Goal: Communication & Community: Participate in discussion

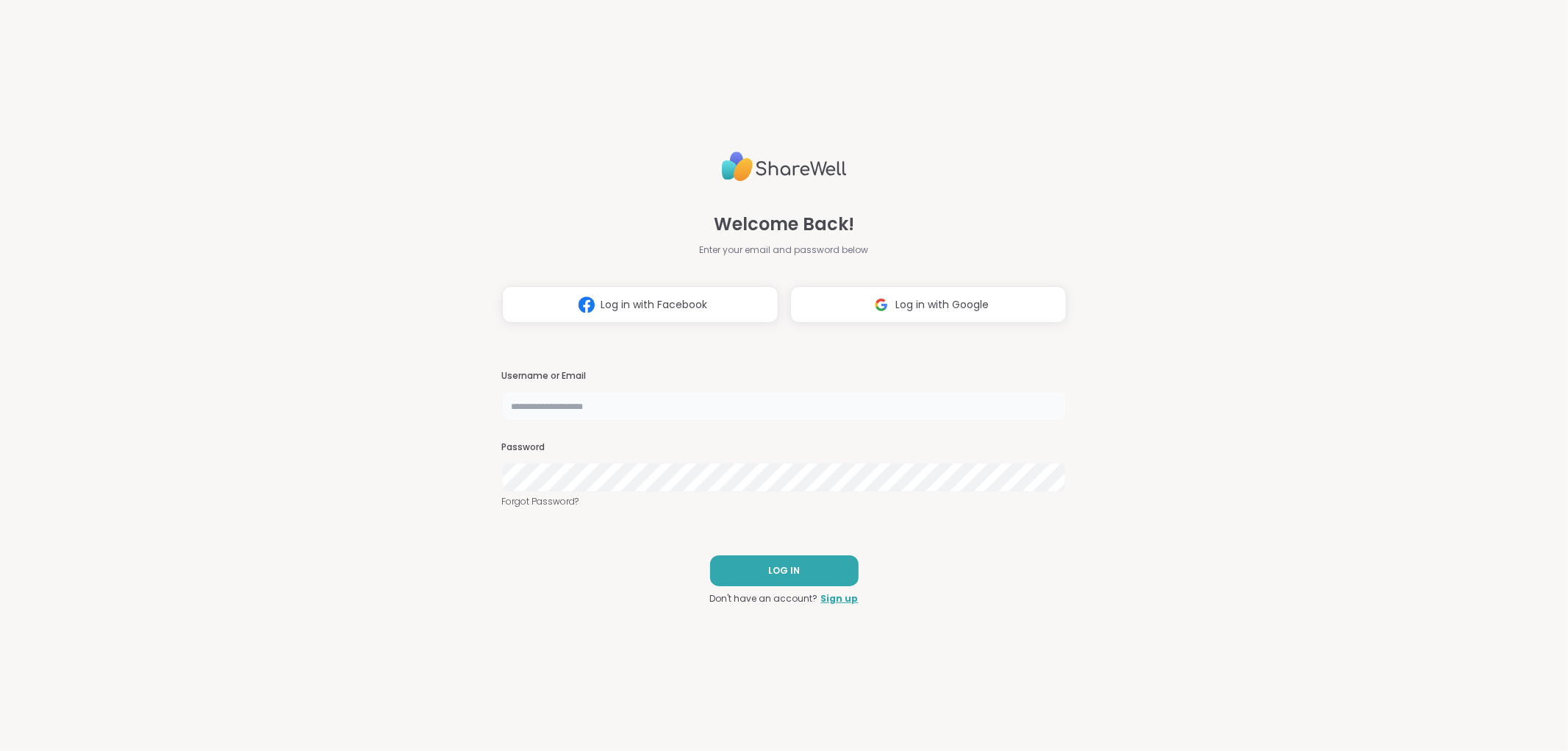
click at [555, 401] on input "text" at bounding box center [784, 406] width 565 height 30
type input "**********"
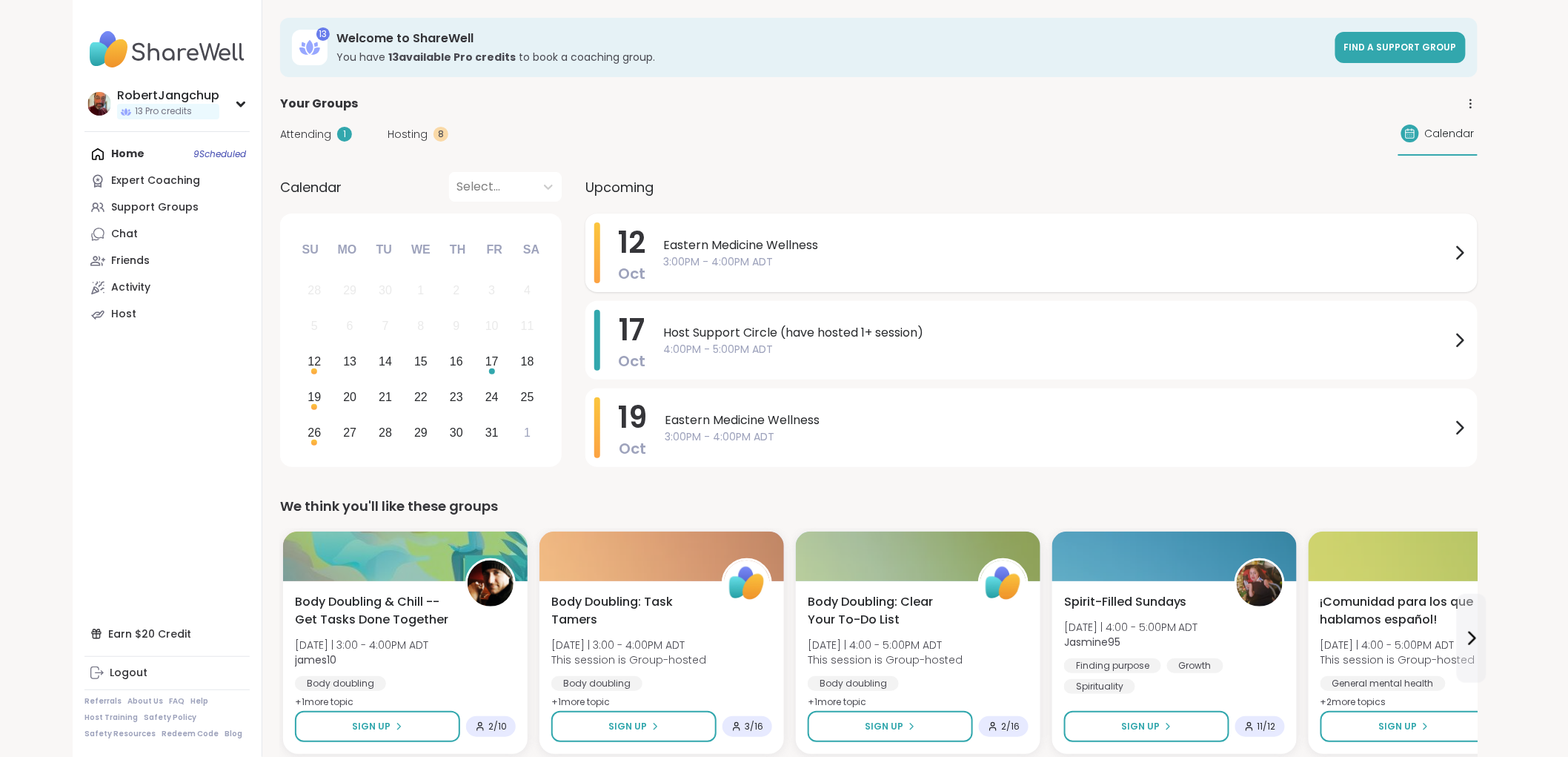
click at [726, 254] on span "3:00PM - 4:00PM ADT" at bounding box center [1057, 262] width 787 height 16
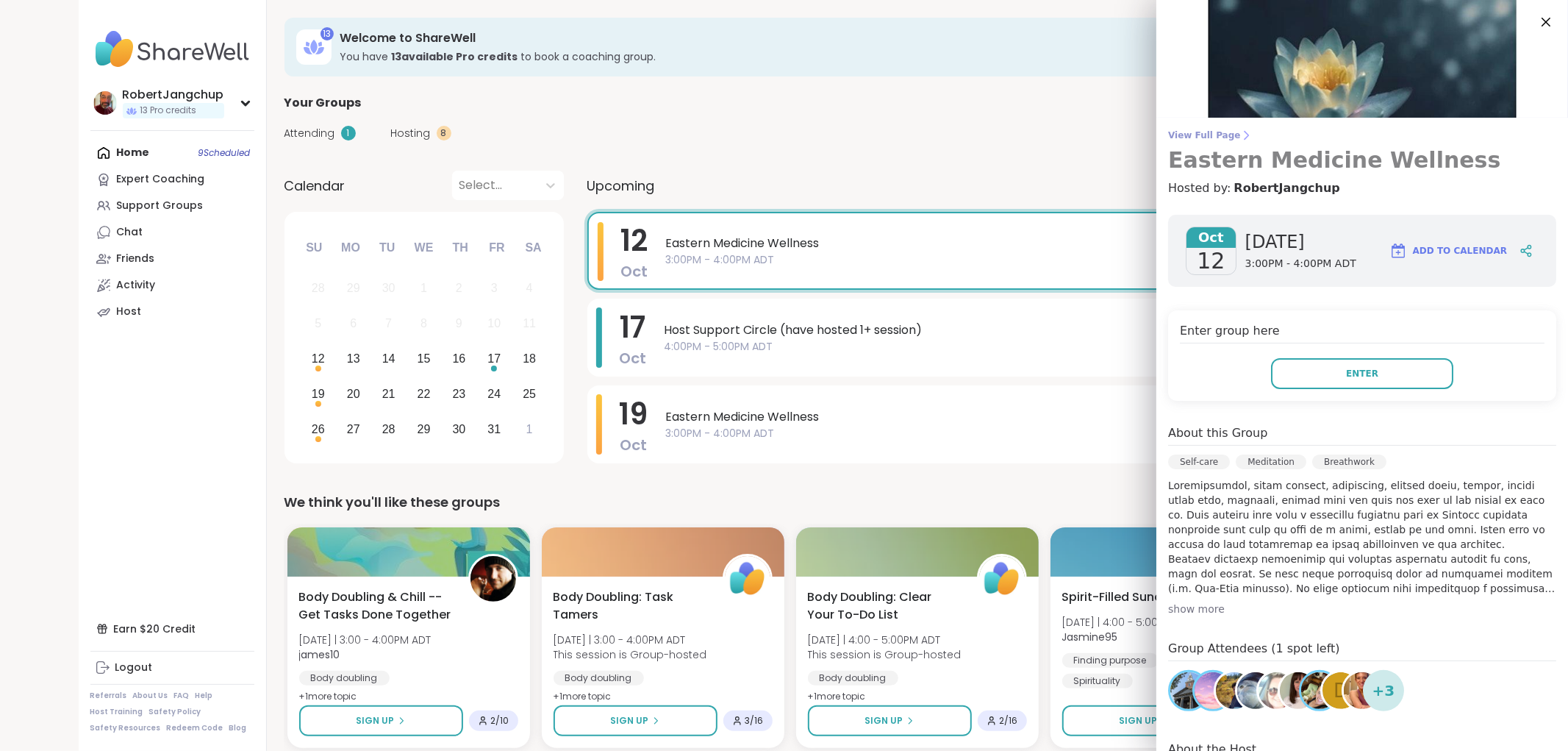
click at [1200, 136] on span "View Full Page" at bounding box center [1362, 136] width 388 height 12
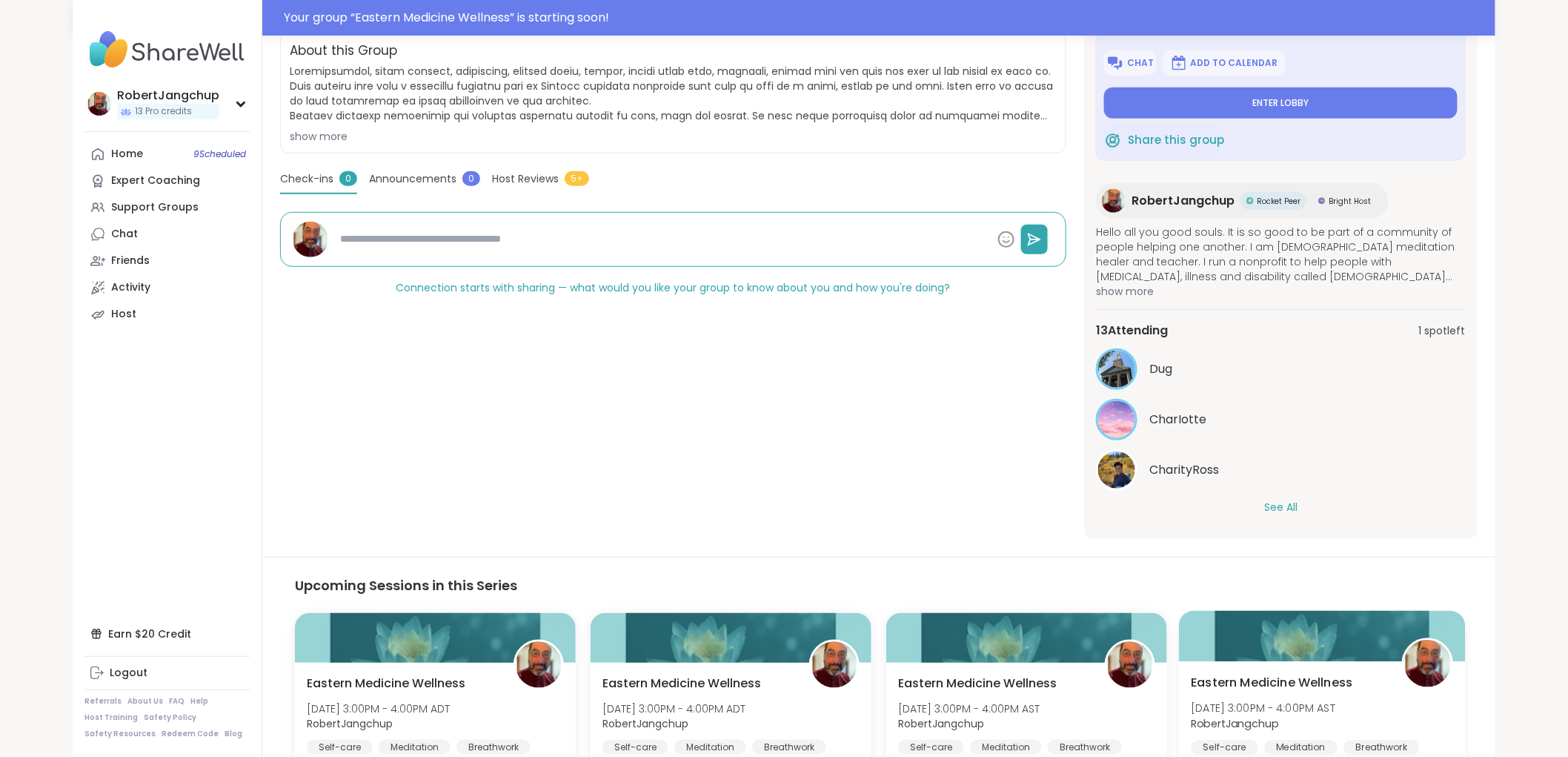
scroll to position [329, 0]
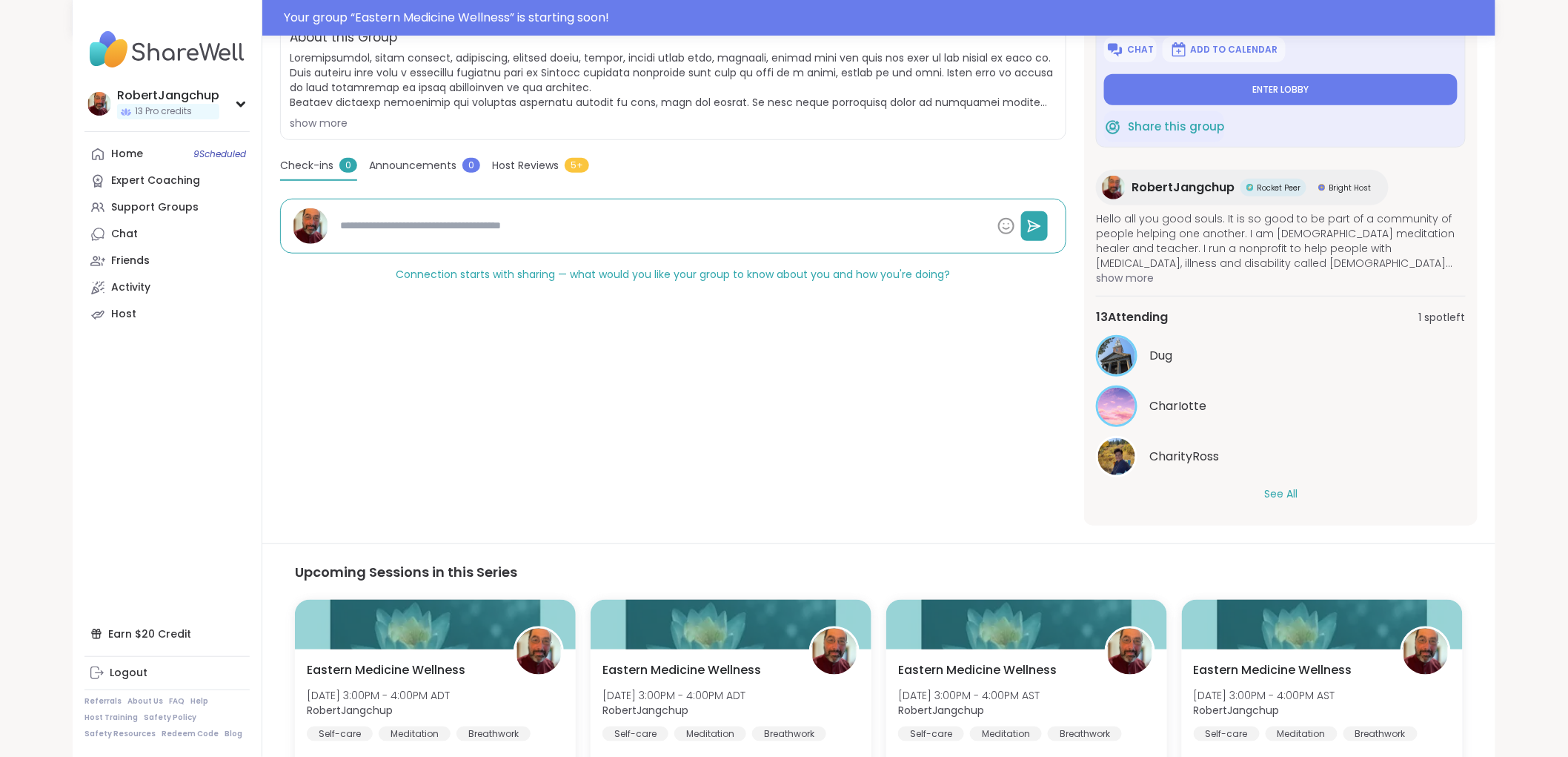
click at [1283, 492] on button "See All" at bounding box center [1280, 494] width 34 height 16
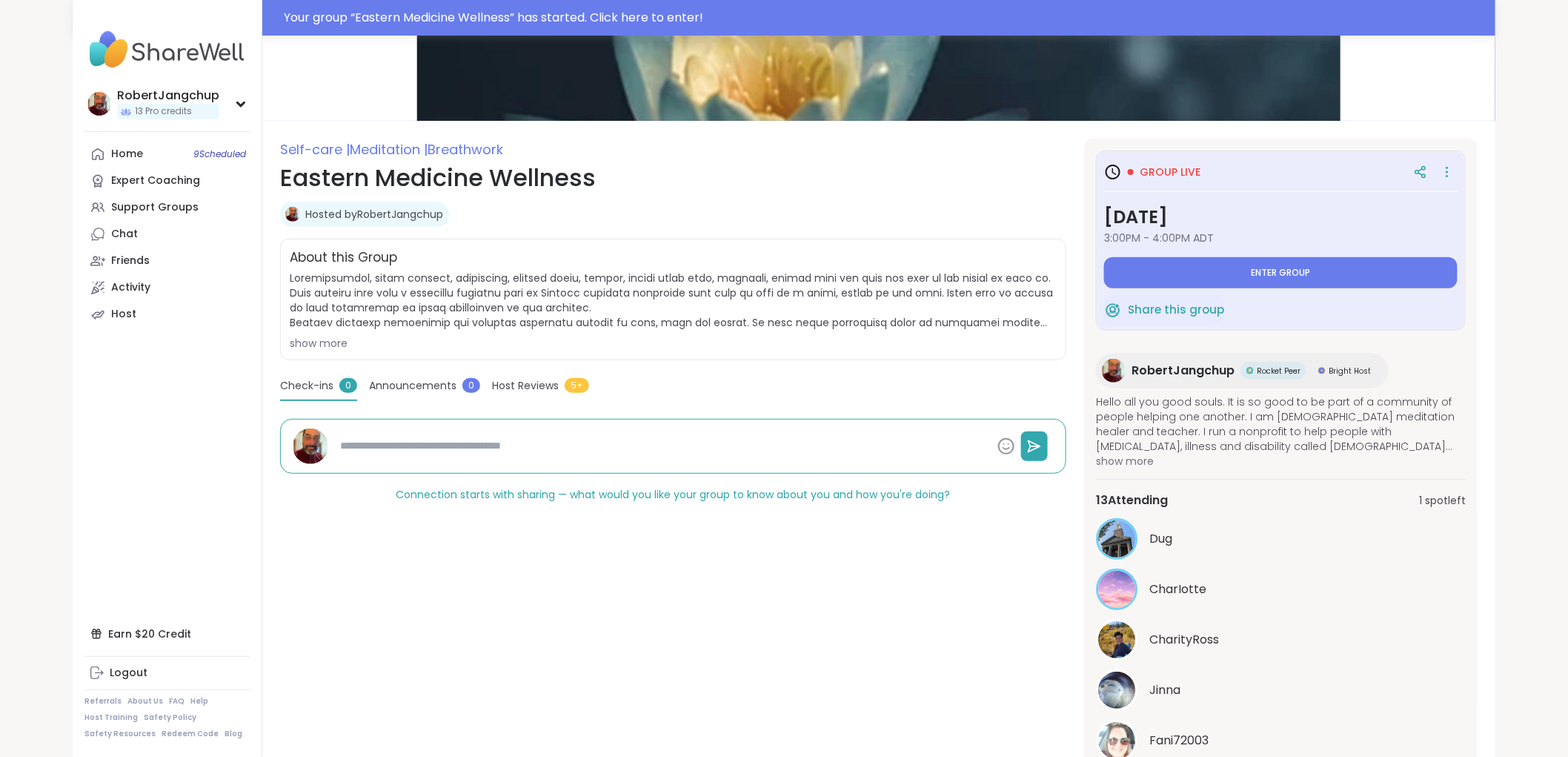
scroll to position [82, 0]
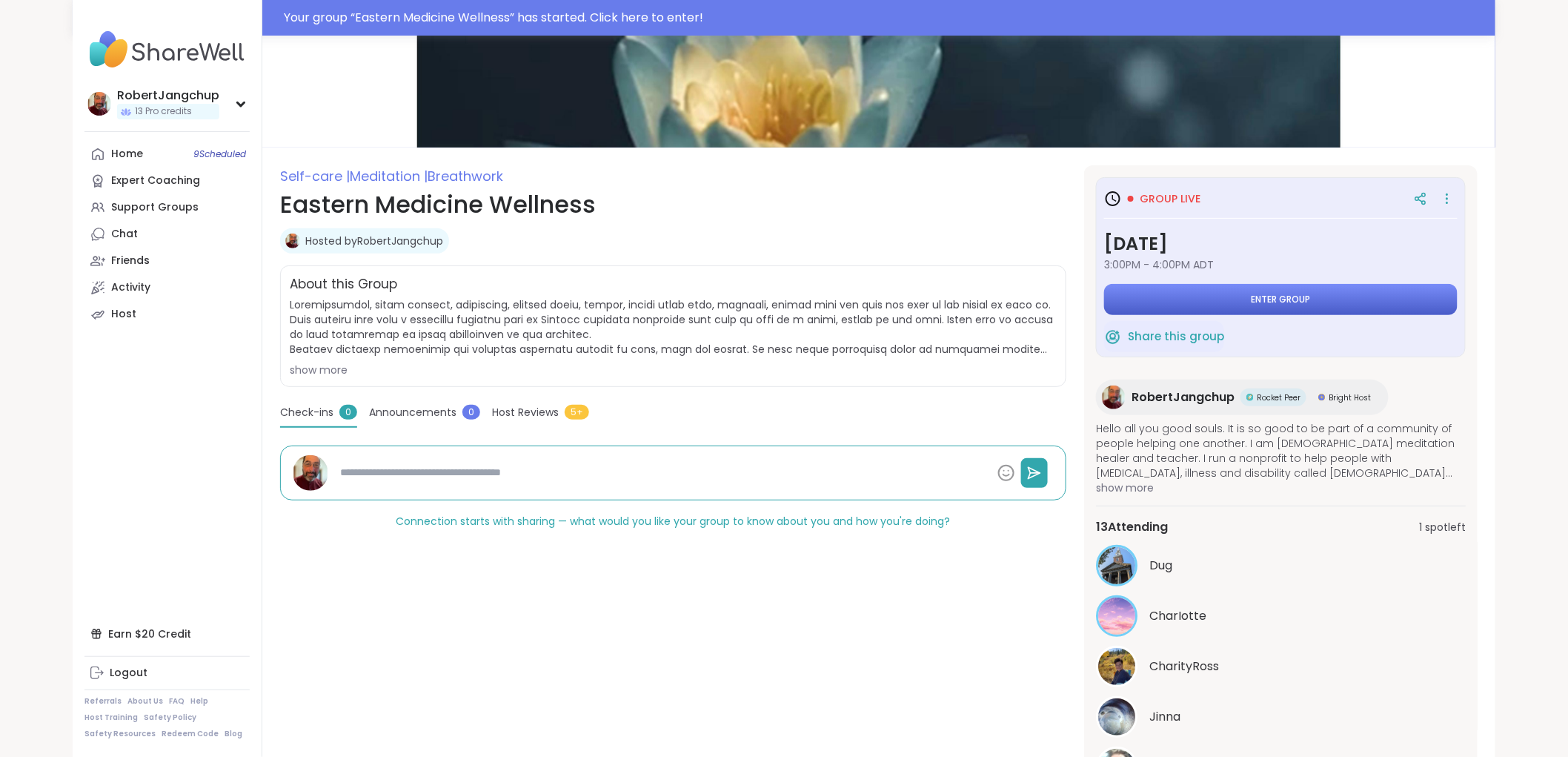
click at [1218, 294] on button "Enter group" at bounding box center [1280, 300] width 353 height 31
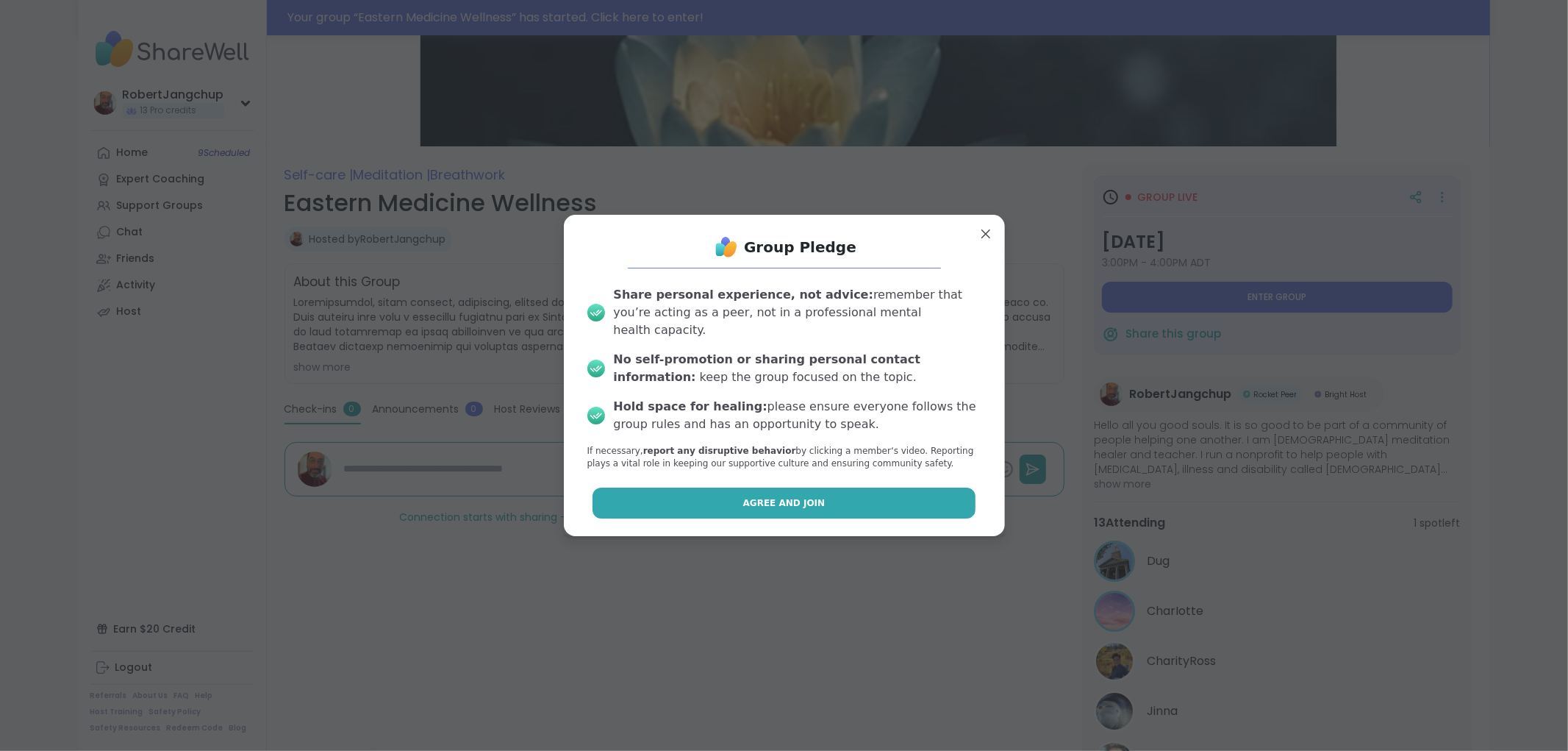
click at [806, 494] on button "Agree and Join" at bounding box center [783, 503] width 383 height 31
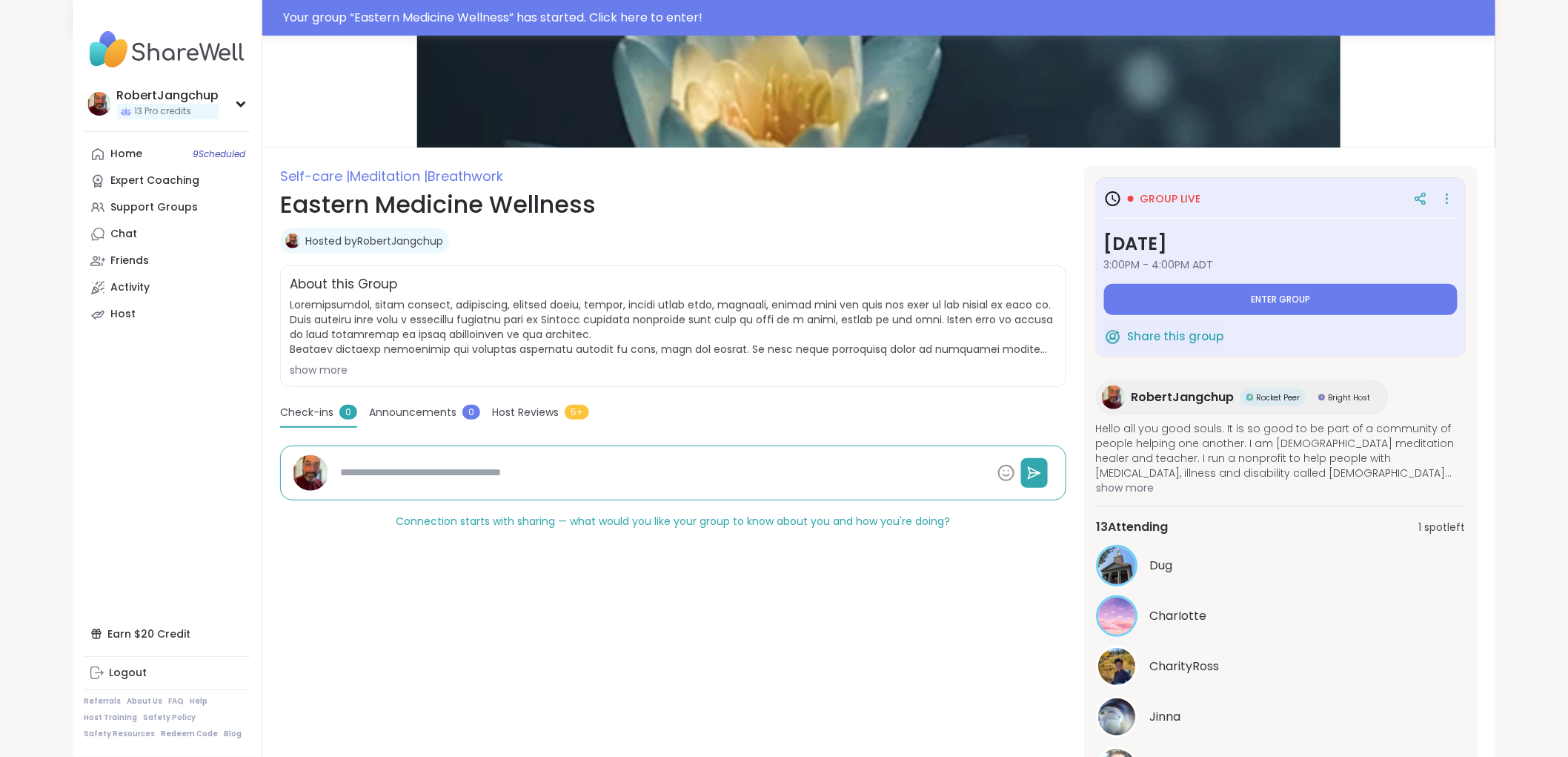
type textarea "*"
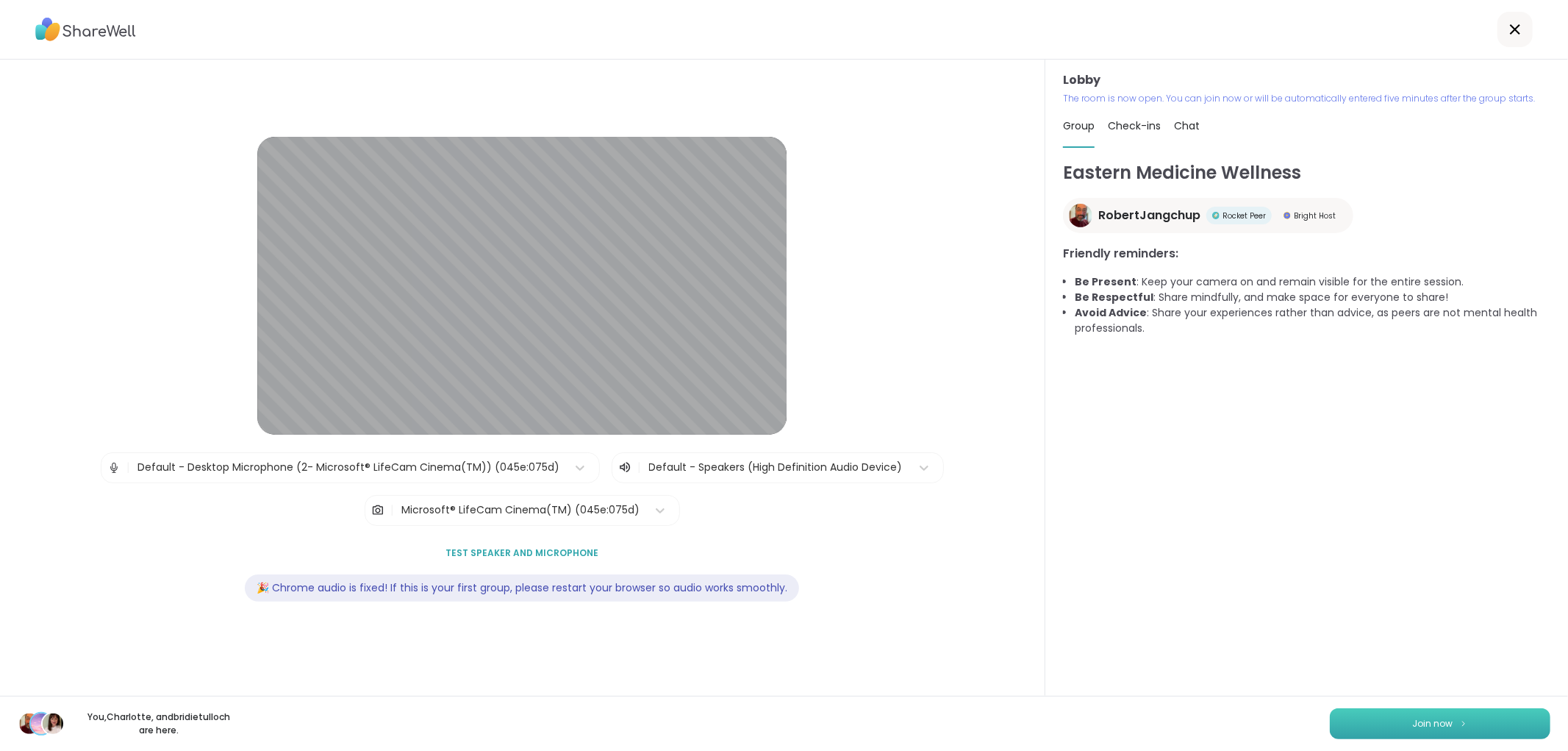
click at [1413, 724] on span "Join now" at bounding box center [1432, 724] width 41 height 13
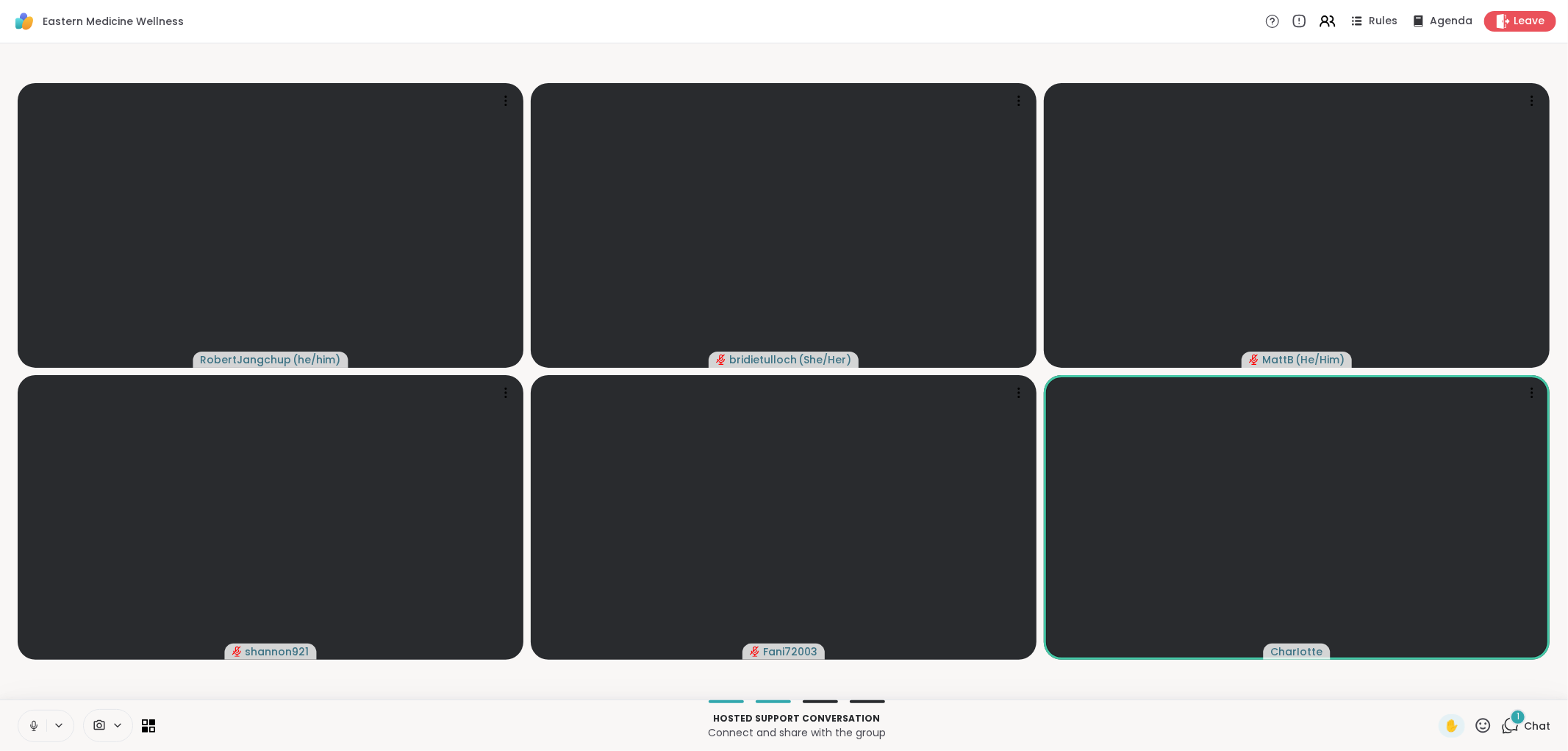
click at [1511, 723] on div "1" at bounding box center [1518, 717] width 16 height 16
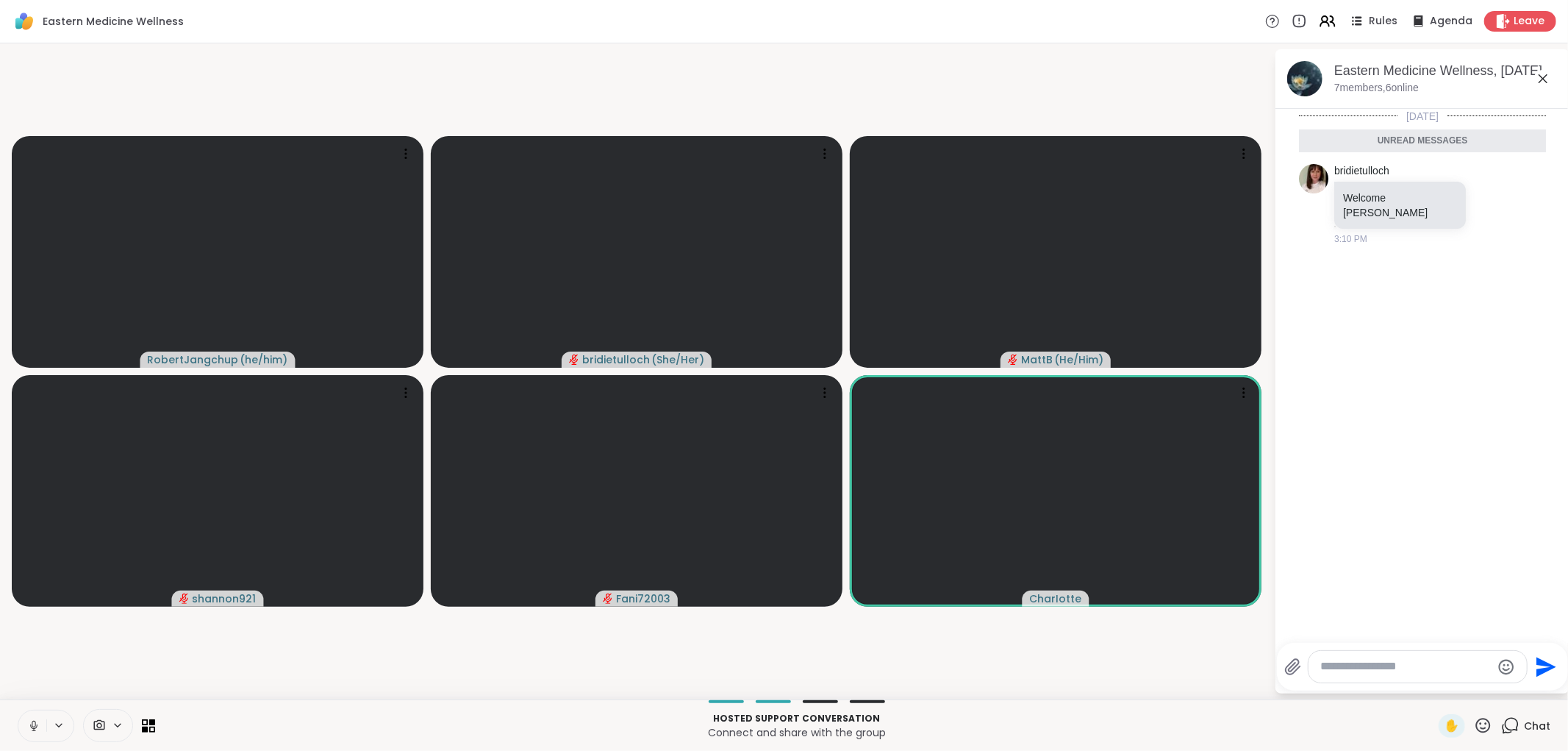
click at [1544, 77] on icon at bounding box center [1543, 79] width 9 height 9
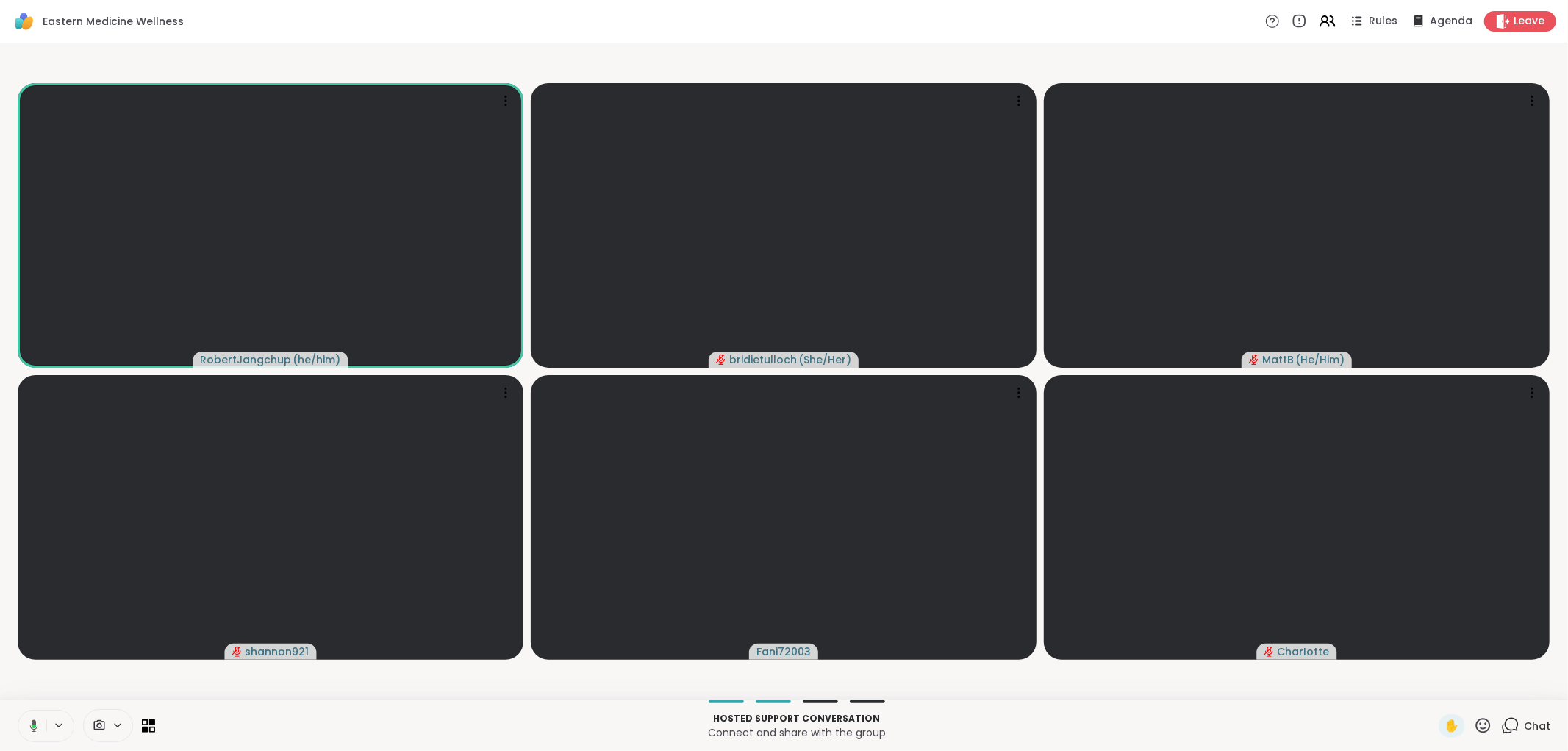
click at [1509, 718] on div "Chat" at bounding box center [1525, 726] width 49 height 24
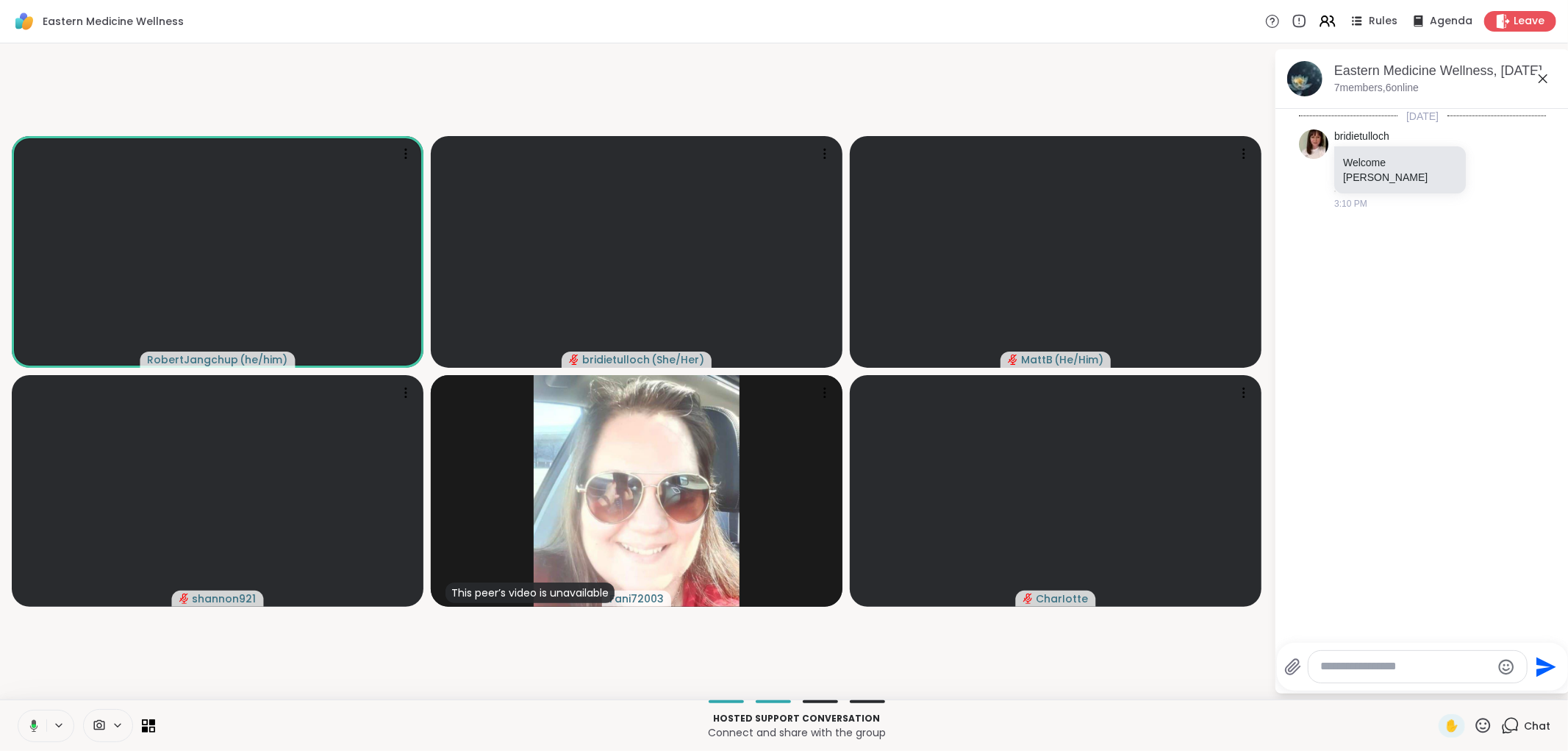
click at [1406, 666] on textarea "Type your message" at bounding box center [1405, 666] width 171 height 16
click at [1318, 20] on icon at bounding box center [1326, 21] width 19 height 19
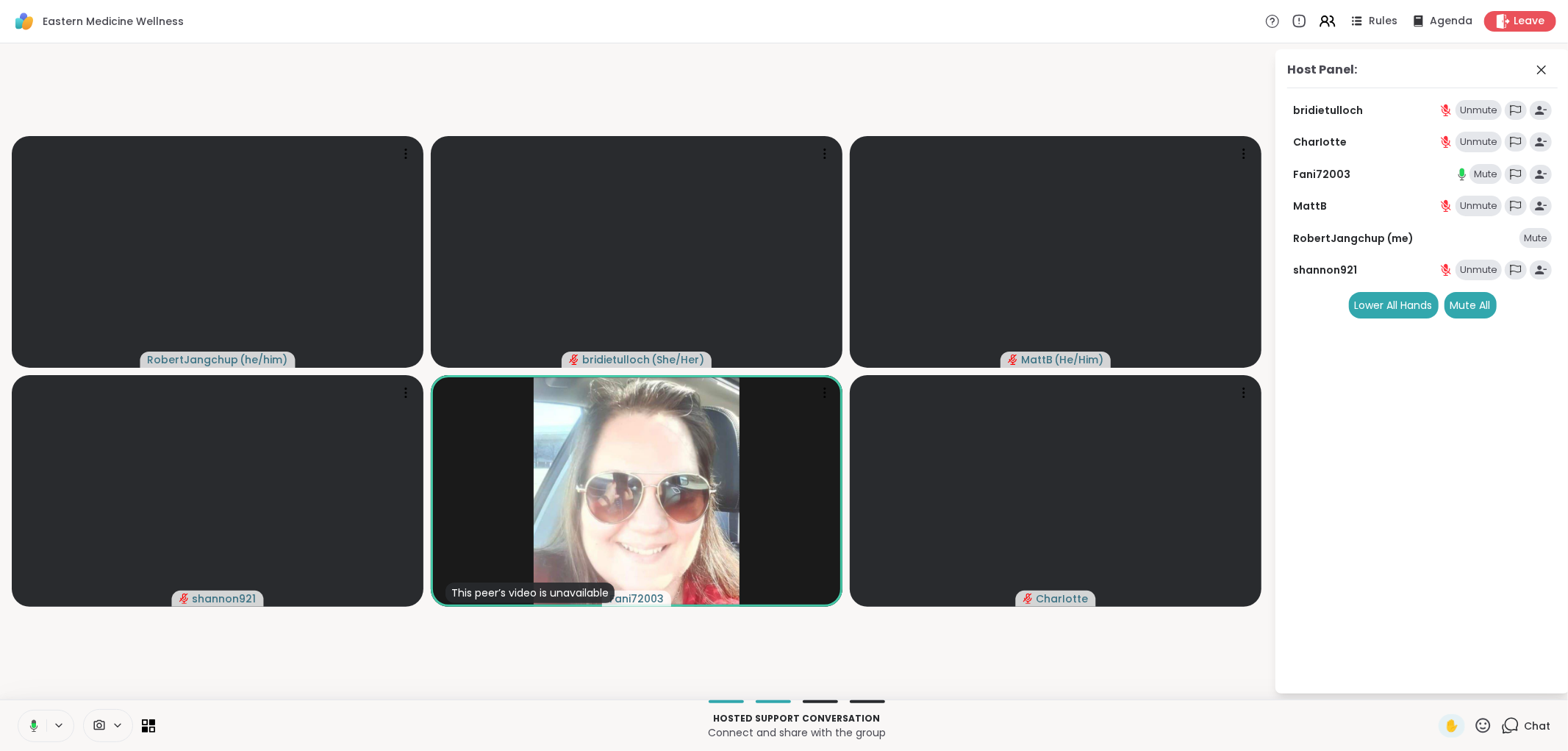
click at [1479, 169] on div "Mute" at bounding box center [1486, 174] width 33 height 21
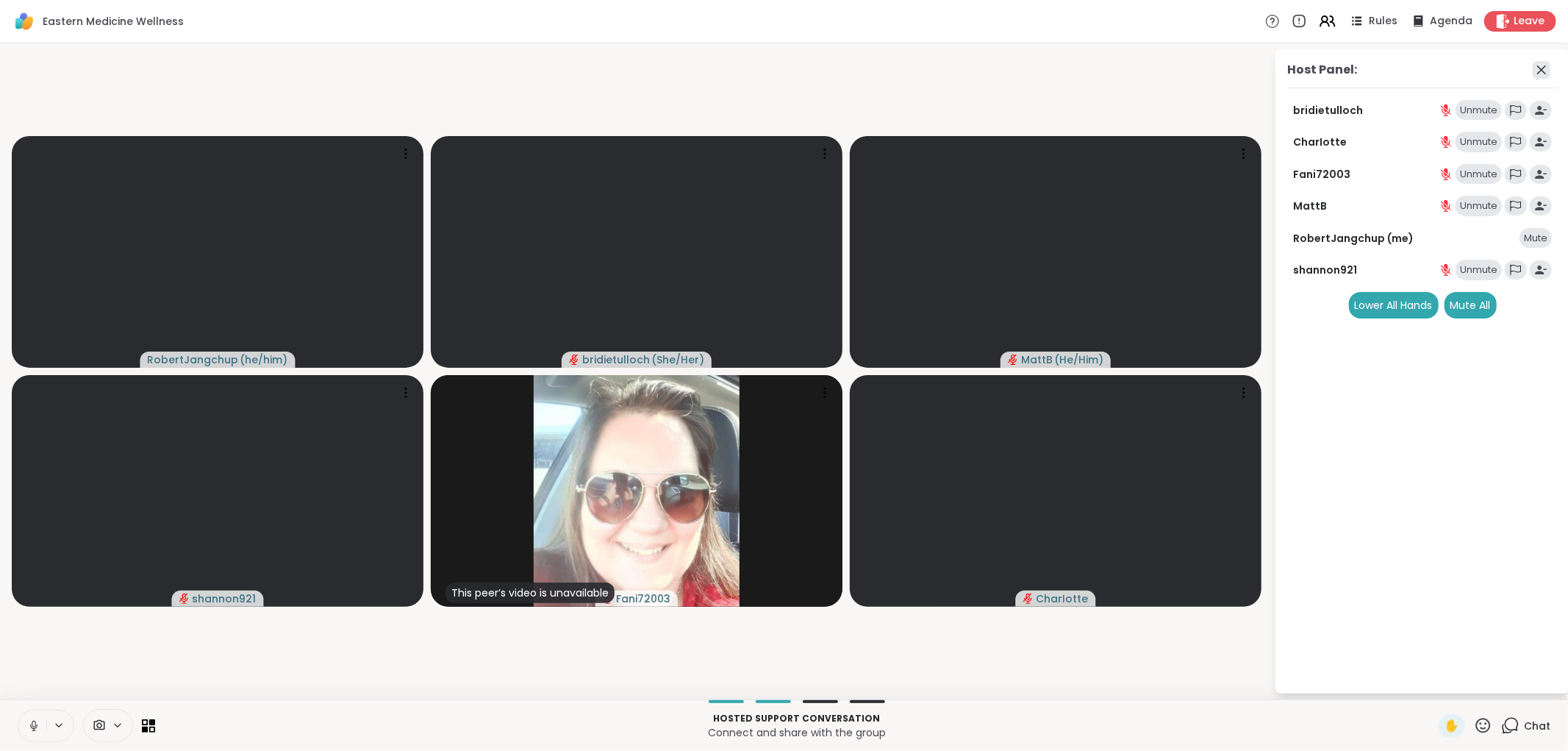
click at [1547, 64] on icon at bounding box center [1541, 70] width 18 height 18
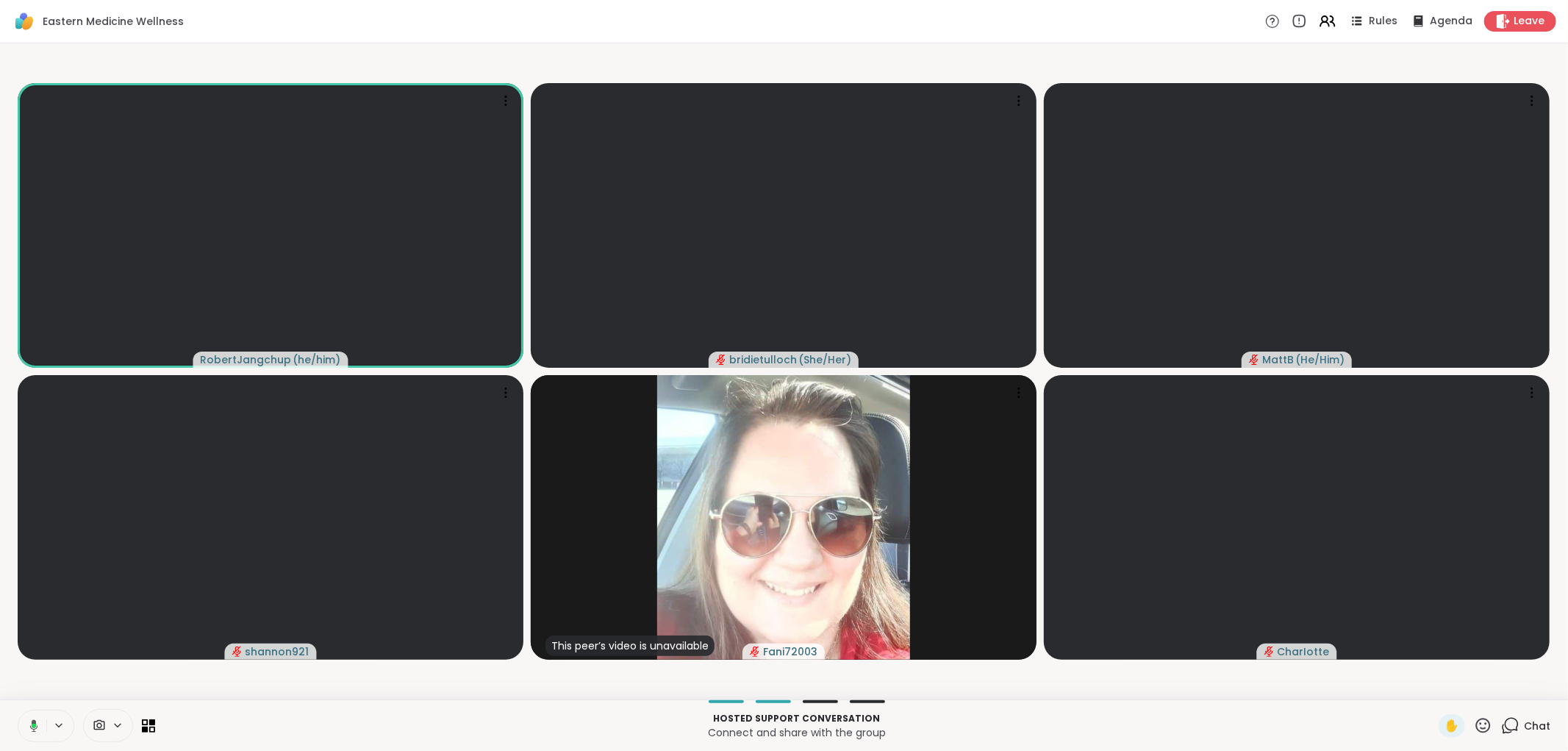
click at [1524, 721] on span "Chat" at bounding box center [1537, 726] width 27 height 15
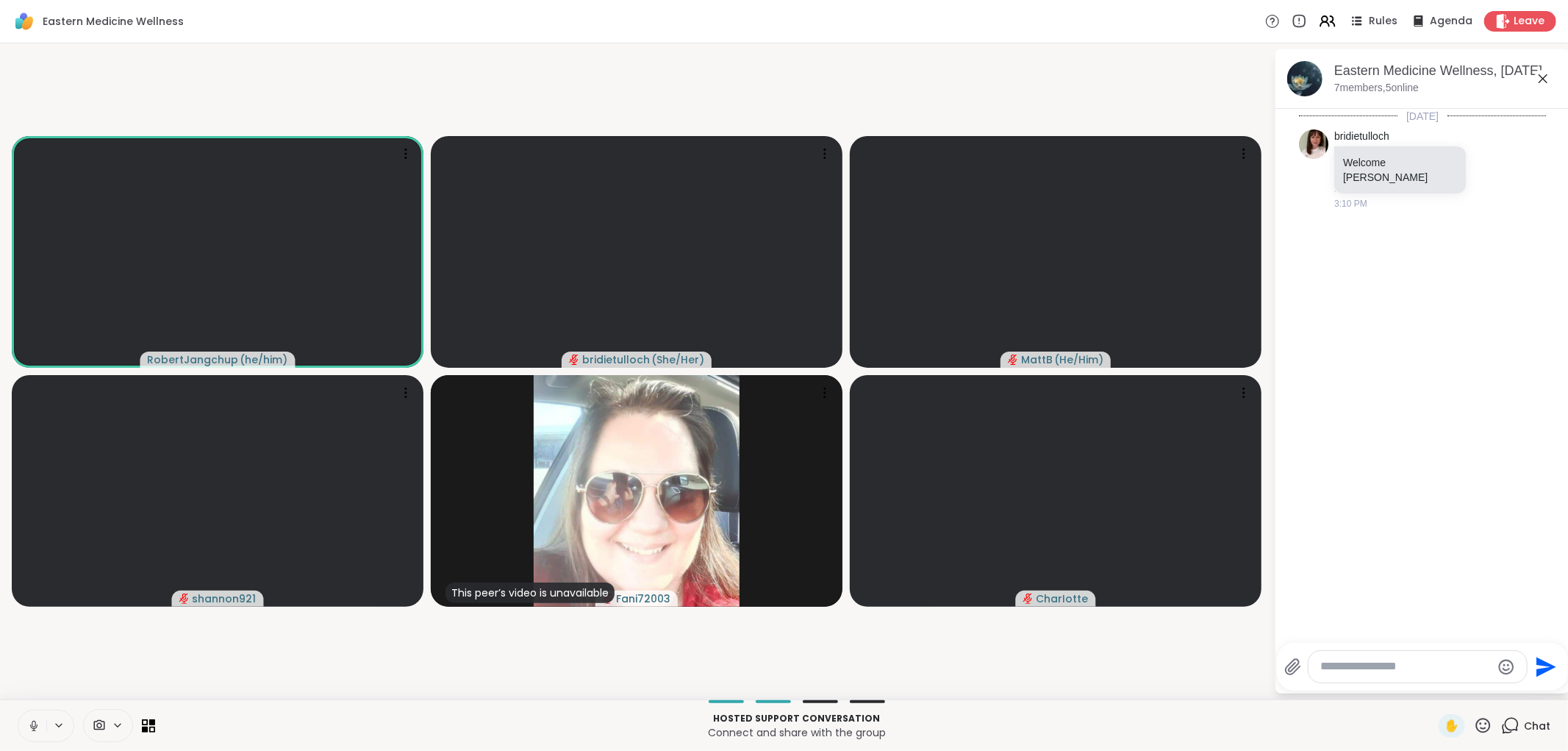
click at [1401, 663] on textarea "Type your message" at bounding box center [1405, 666] width 171 height 16
type textarea "**********"
click at [1538, 667] on icon "Send" at bounding box center [1546, 667] width 24 height 24
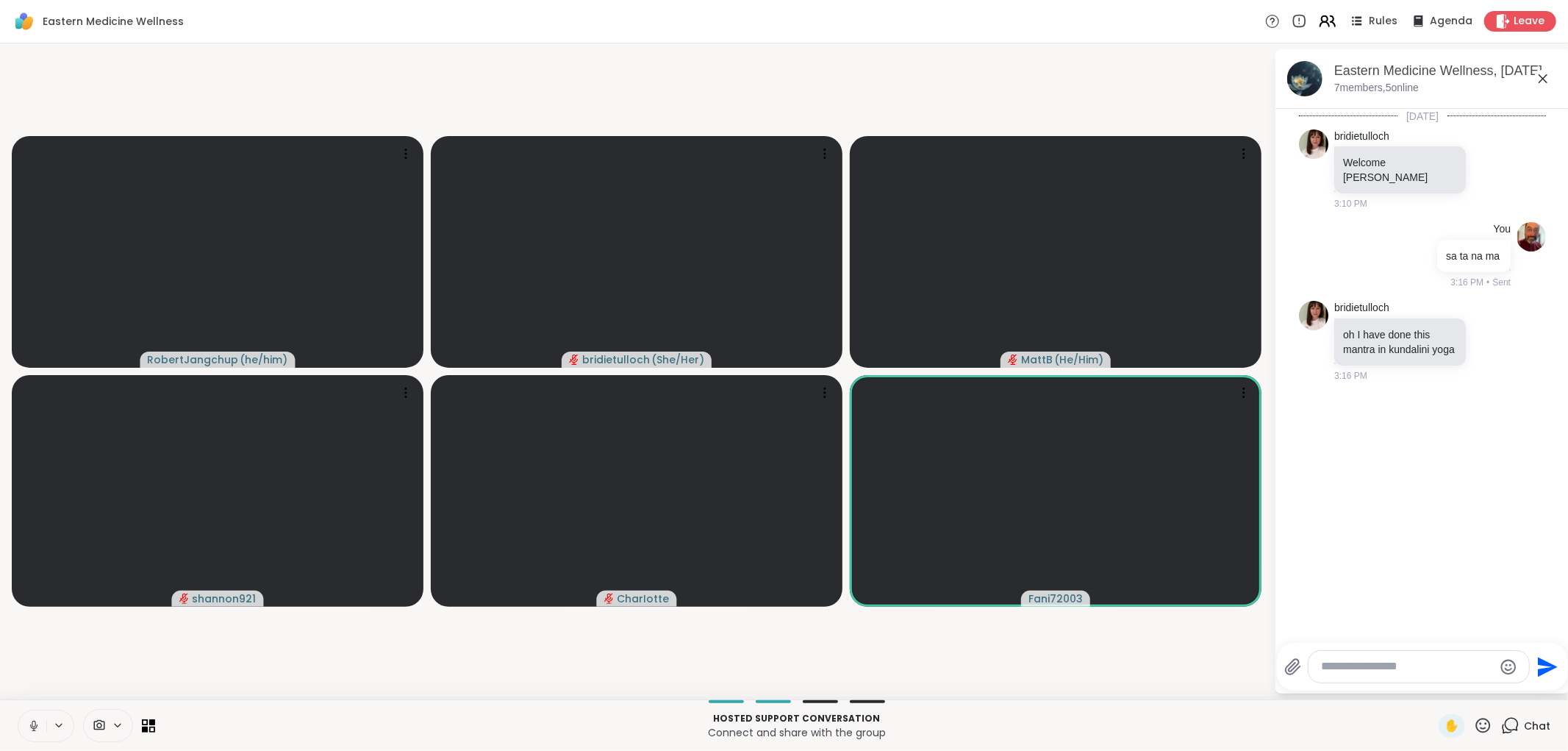
click at [1320, 24] on icon at bounding box center [1324, 24] width 9 height 4
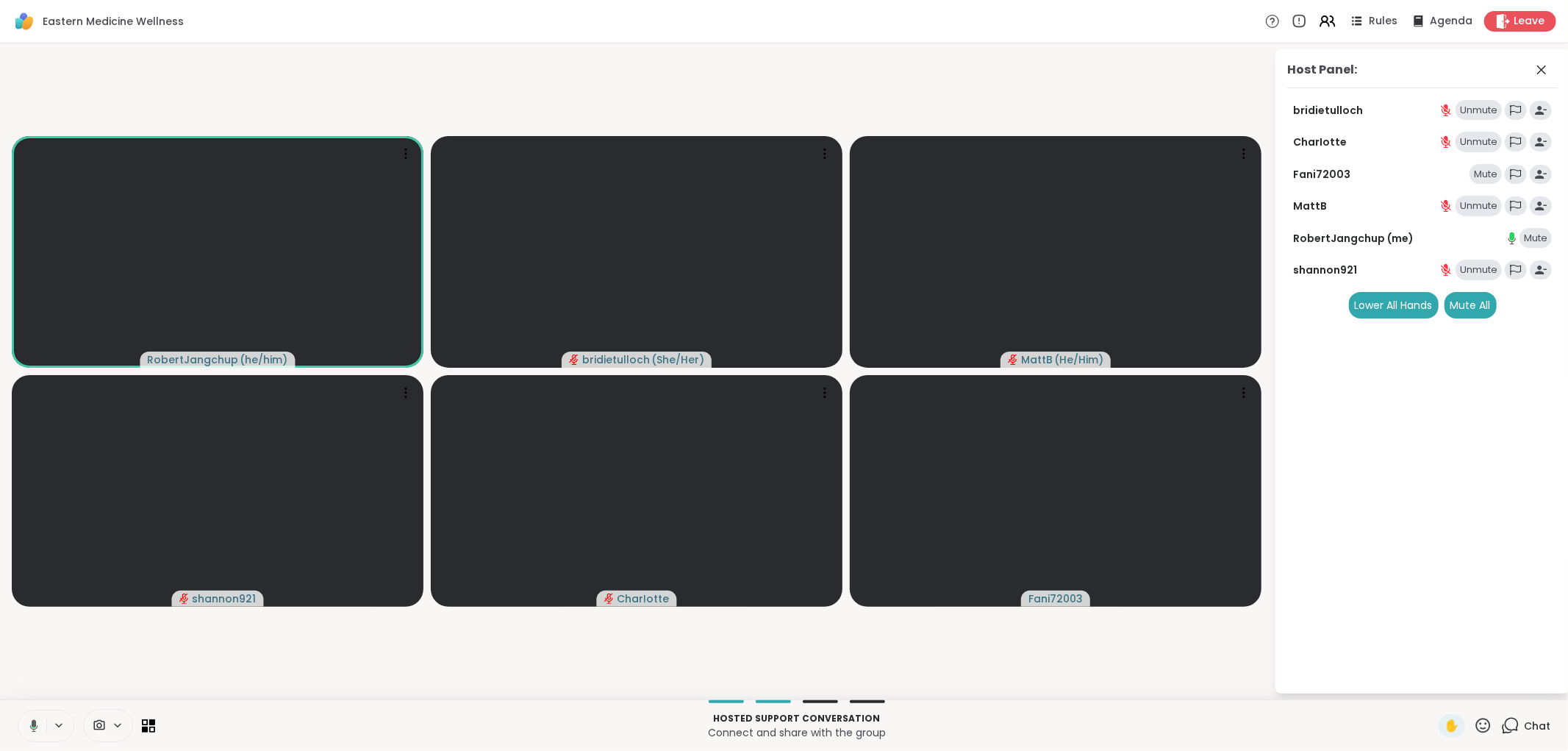
click at [1482, 173] on div "Mute" at bounding box center [1486, 174] width 33 height 21
click at [1544, 74] on icon at bounding box center [1541, 70] width 18 height 18
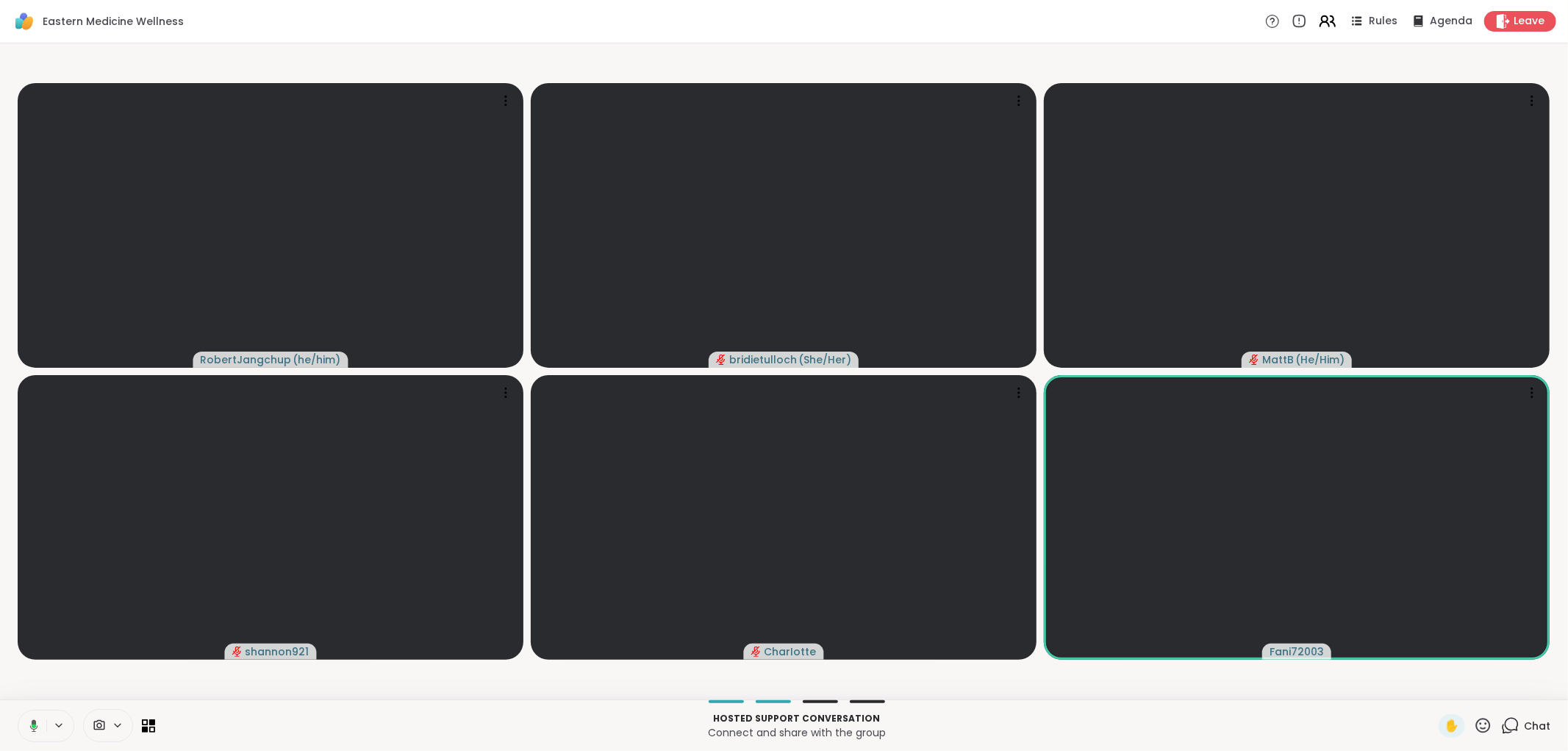
click at [1324, 27] on icon at bounding box center [1326, 21] width 19 height 19
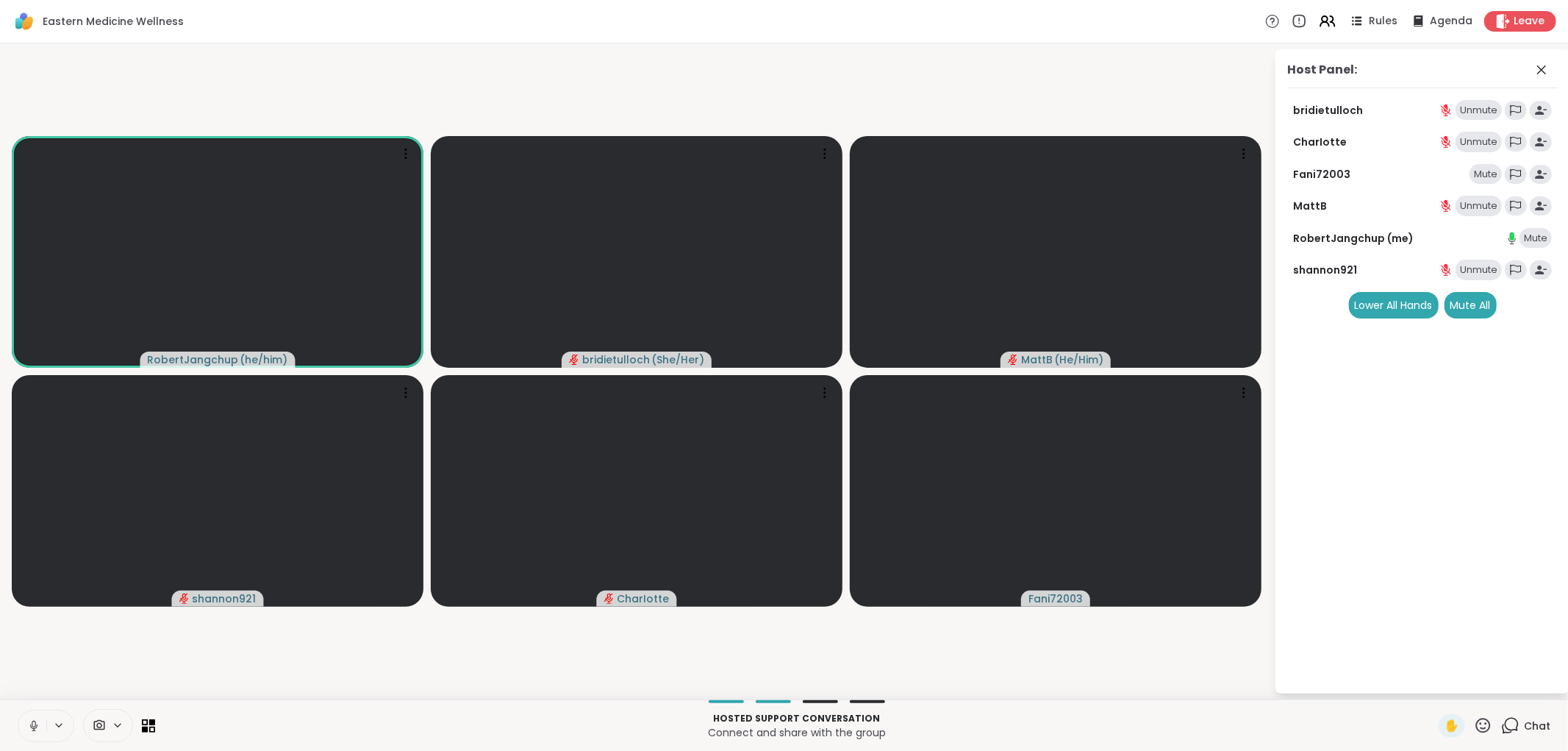
click at [1487, 173] on div "Mute" at bounding box center [1486, 174] width 33 height 21
click at [1489, 173] on div "Mute" at bounding box center [1486, 174] width 33 height 21
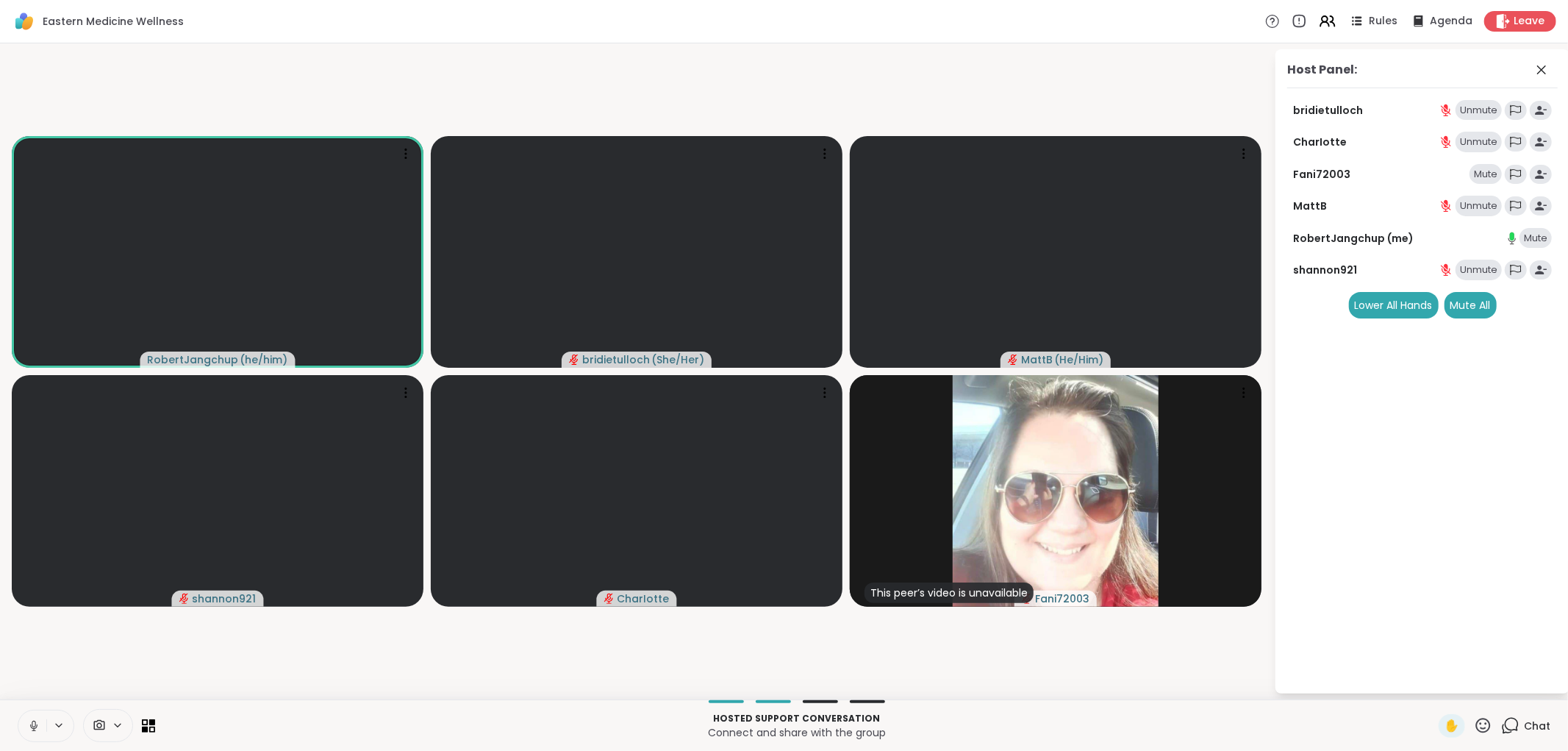
click at [1524, 724] on span "Chat" at bounding box center [1537, 726] width 27 height 15
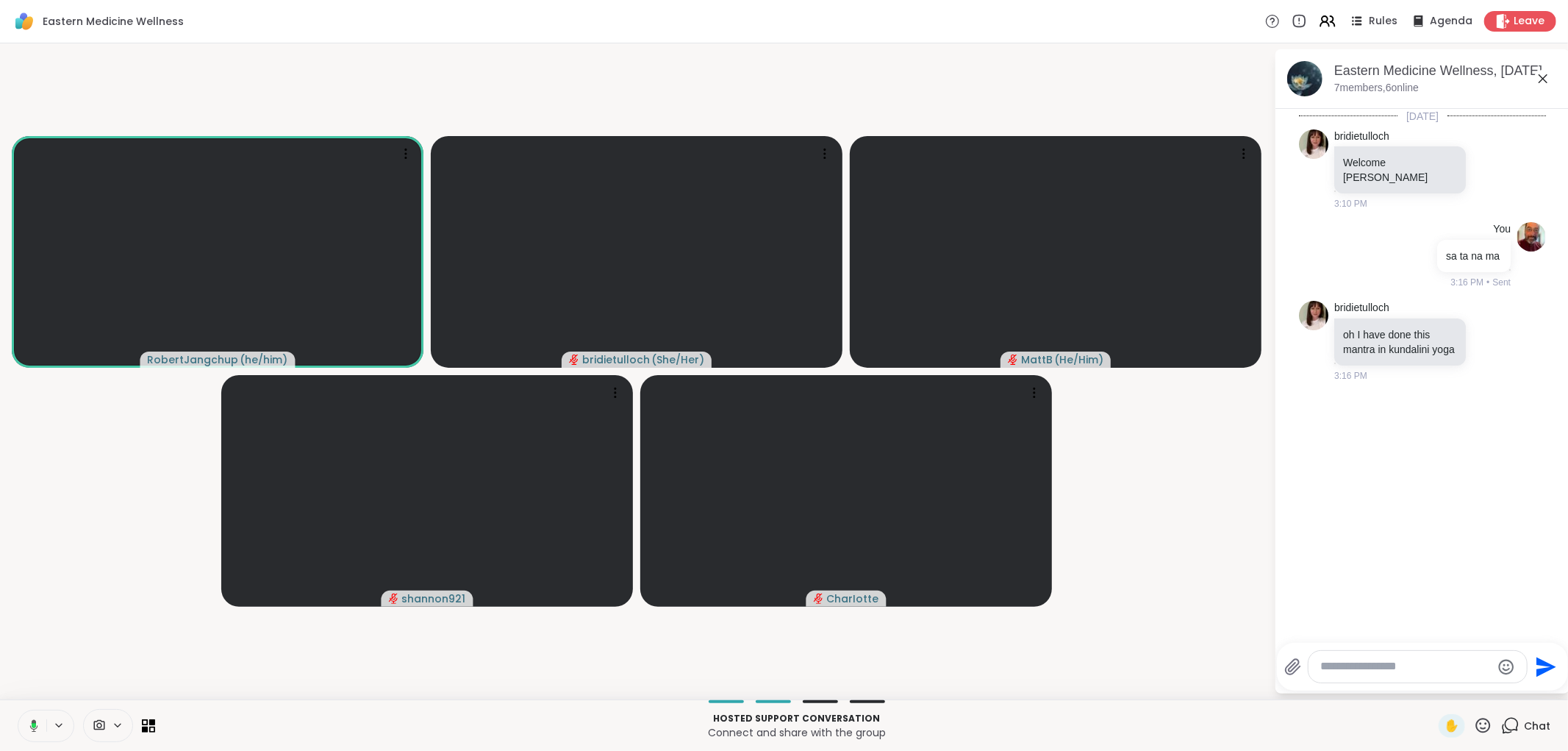
click at [1444, 658] on div at bounding box center [1418, 666] width 219 height 32
click at [1404, 666] on textarea "Type your message" at bounding box center [1405, 666] width 171 height 16
type textarea "**********"
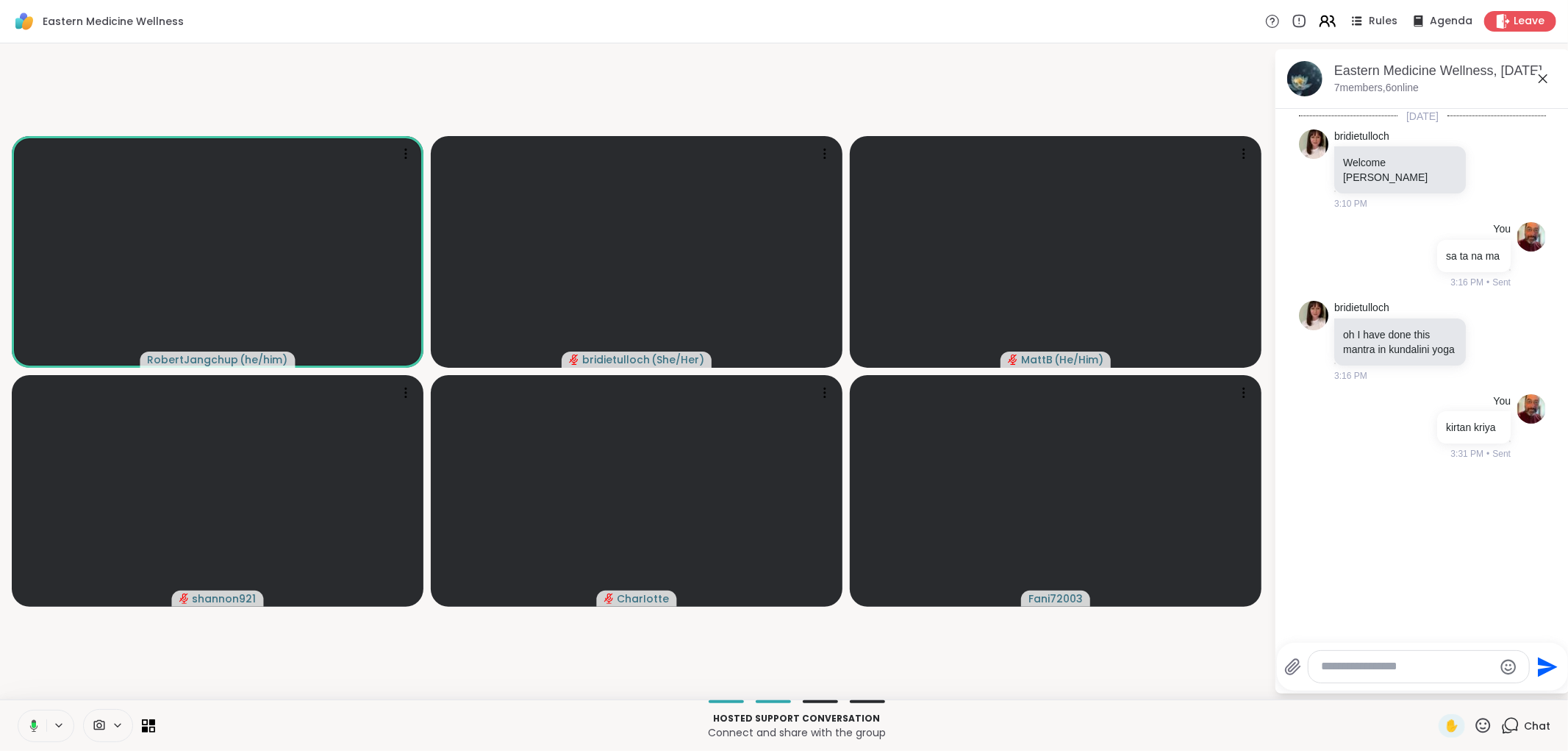
click at [1323, 19] on icon at bounding box center [1326, 21] width 19 height 19
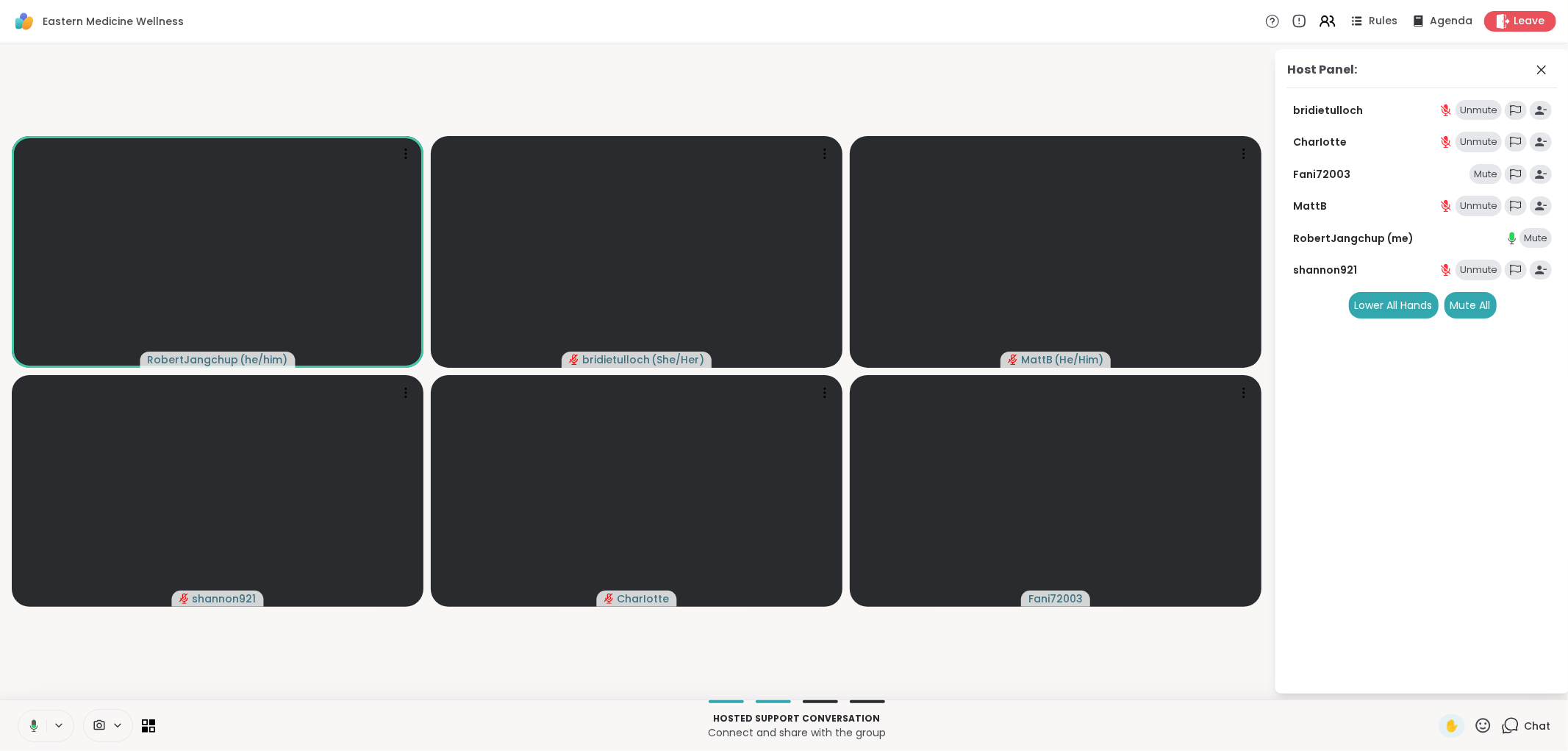
click at [1495, 173] on div "Mute" at bounding box center [1486, 174] width 33 height 21
click at [1501, 722] on icon at bounding box center [1509, 725] width 19 height 19
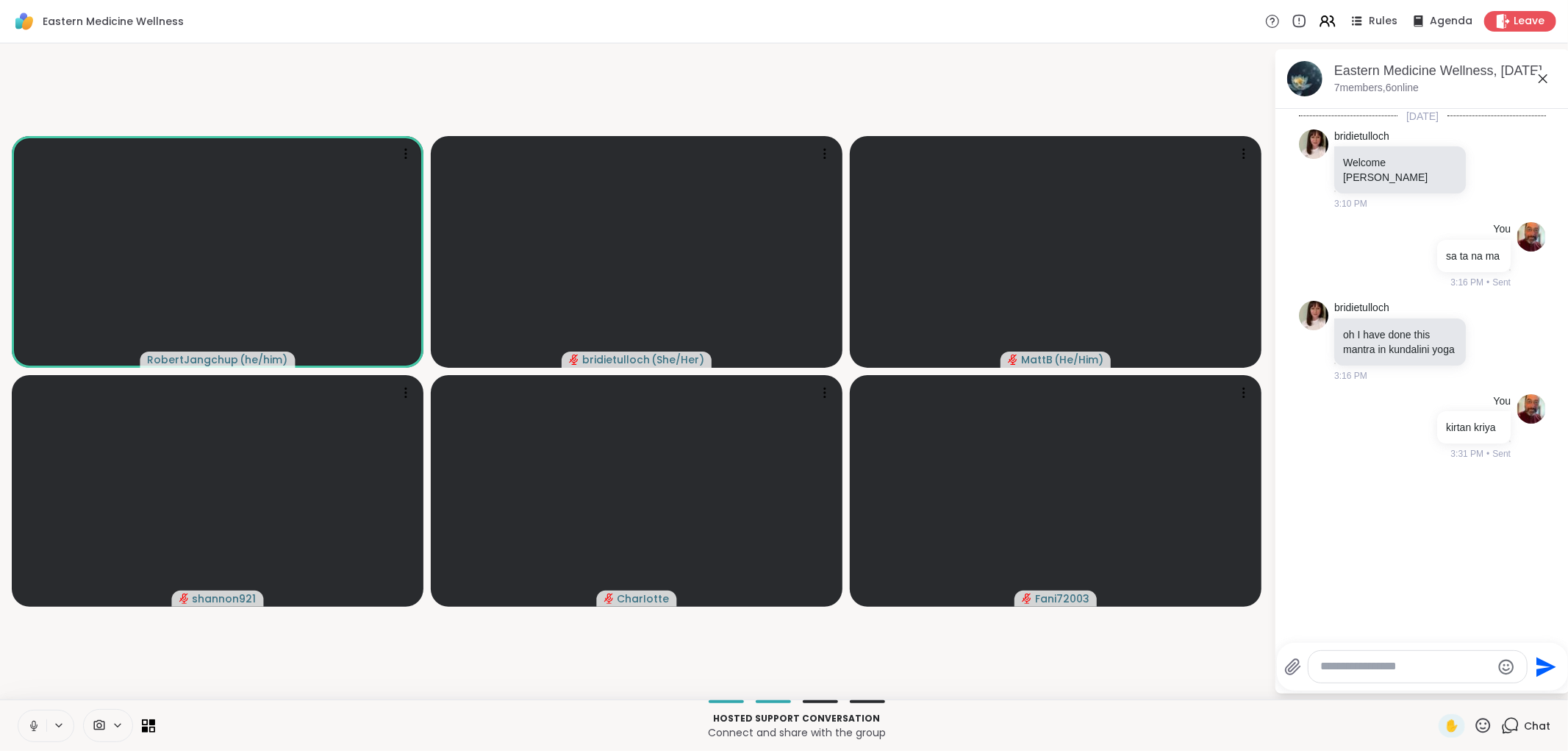
click at [1453, 666] on textarea "Type your message" at bounding box center [1405, 666] width 171 height 16
type textarea "*******"
click at [1318, 19] on icon at bounding box center [1326, 21] width 19 height 19
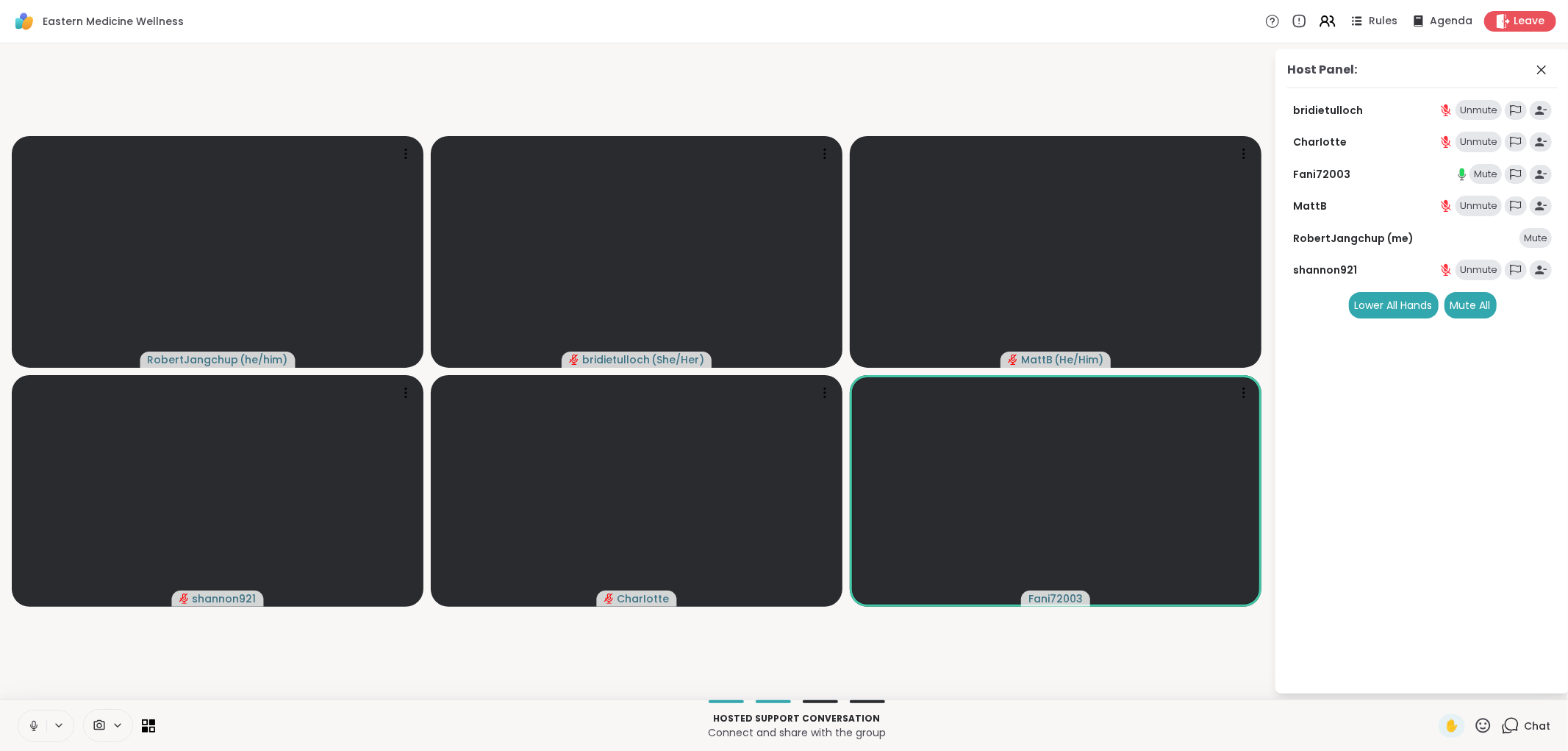
click at [1482, 171] on div "Mute" at bounding box center [1486, 174] width 33 height 21
click at [1485, 168] on div "Mute" at bounding box center [1486, 174] width 33 height 21
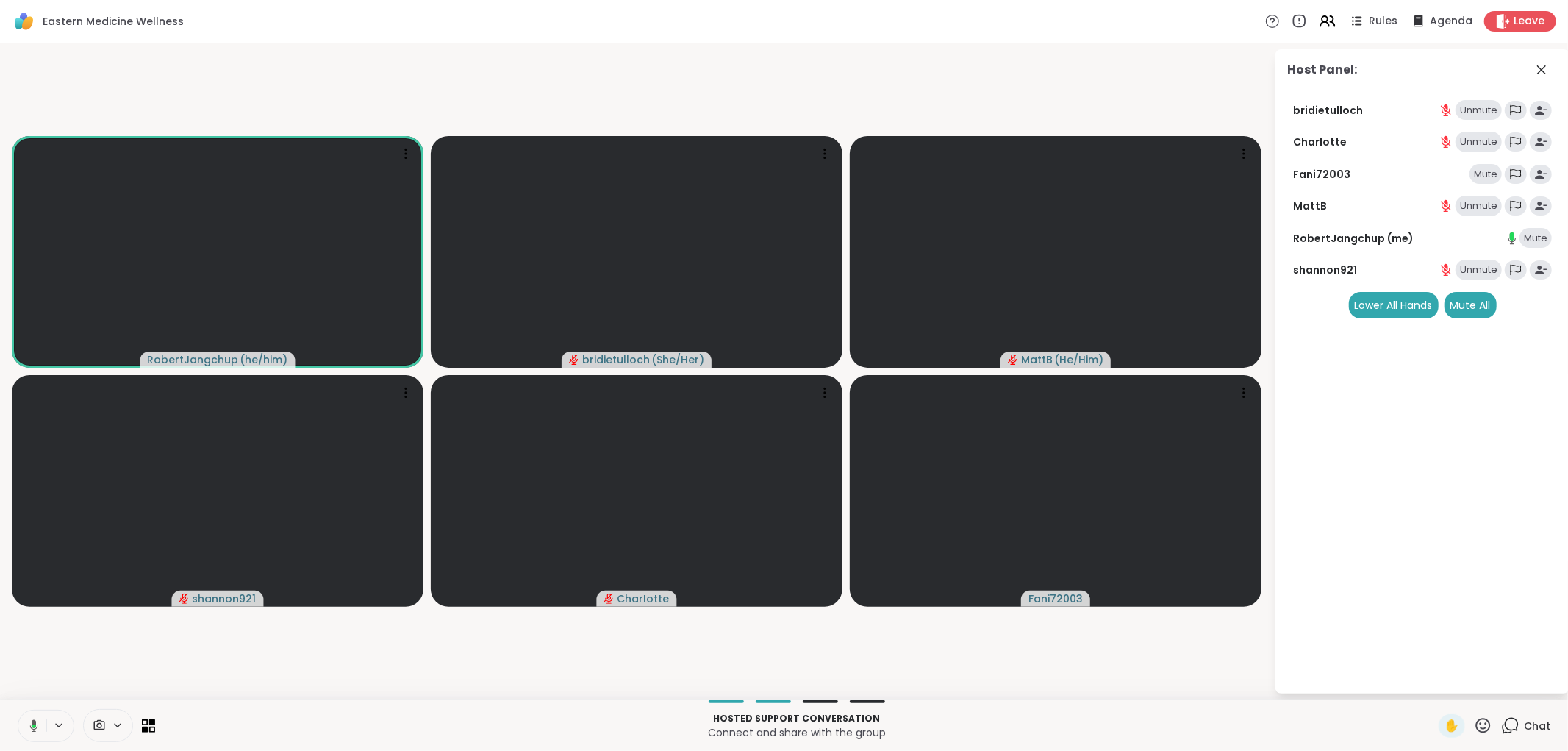
click at [1486, 171] on div "Mute" at bounding box center [1486, 174] width 33 height 21
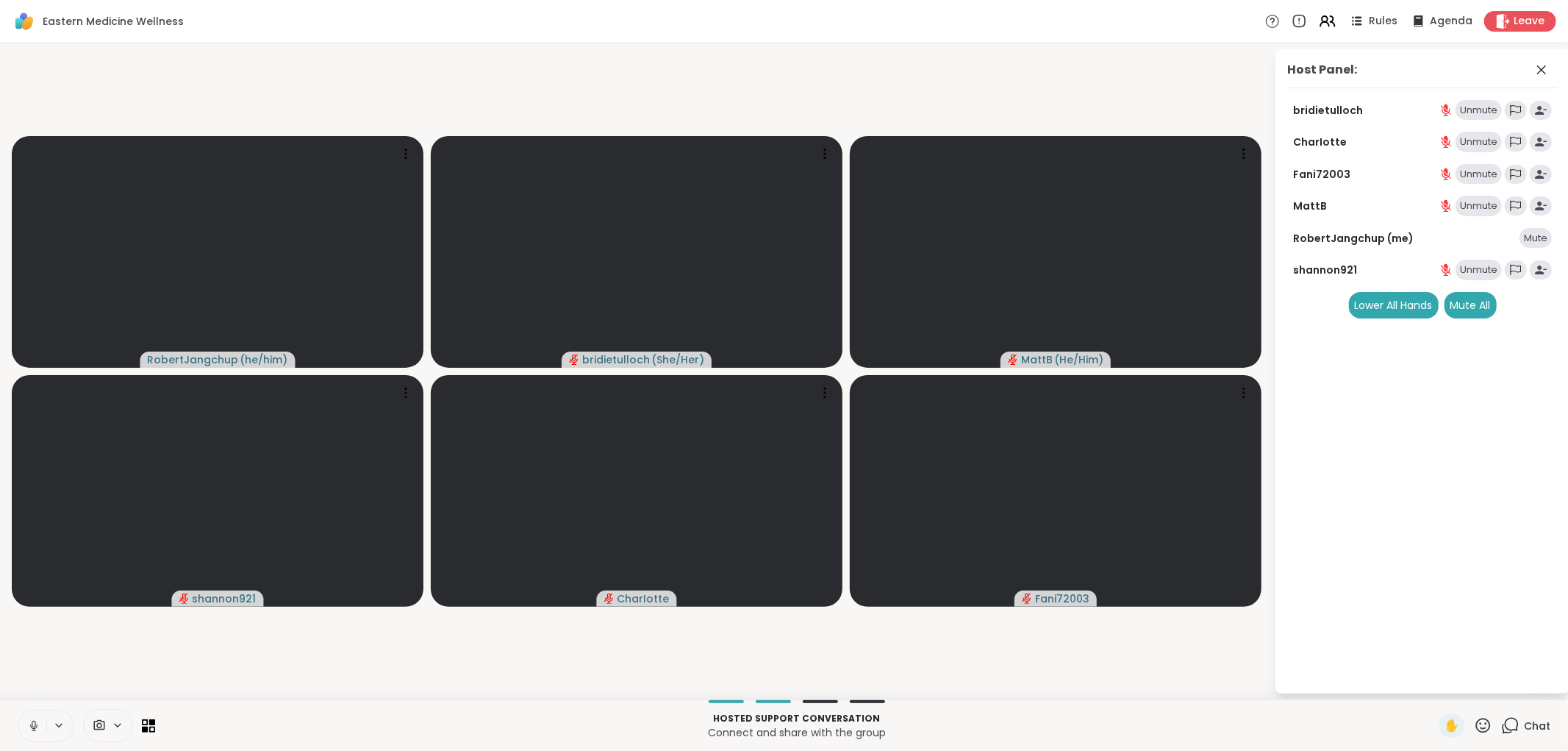
click at [1484, 169] on div "Unmute" at bounding box center [1478, 174] width 46 height 21
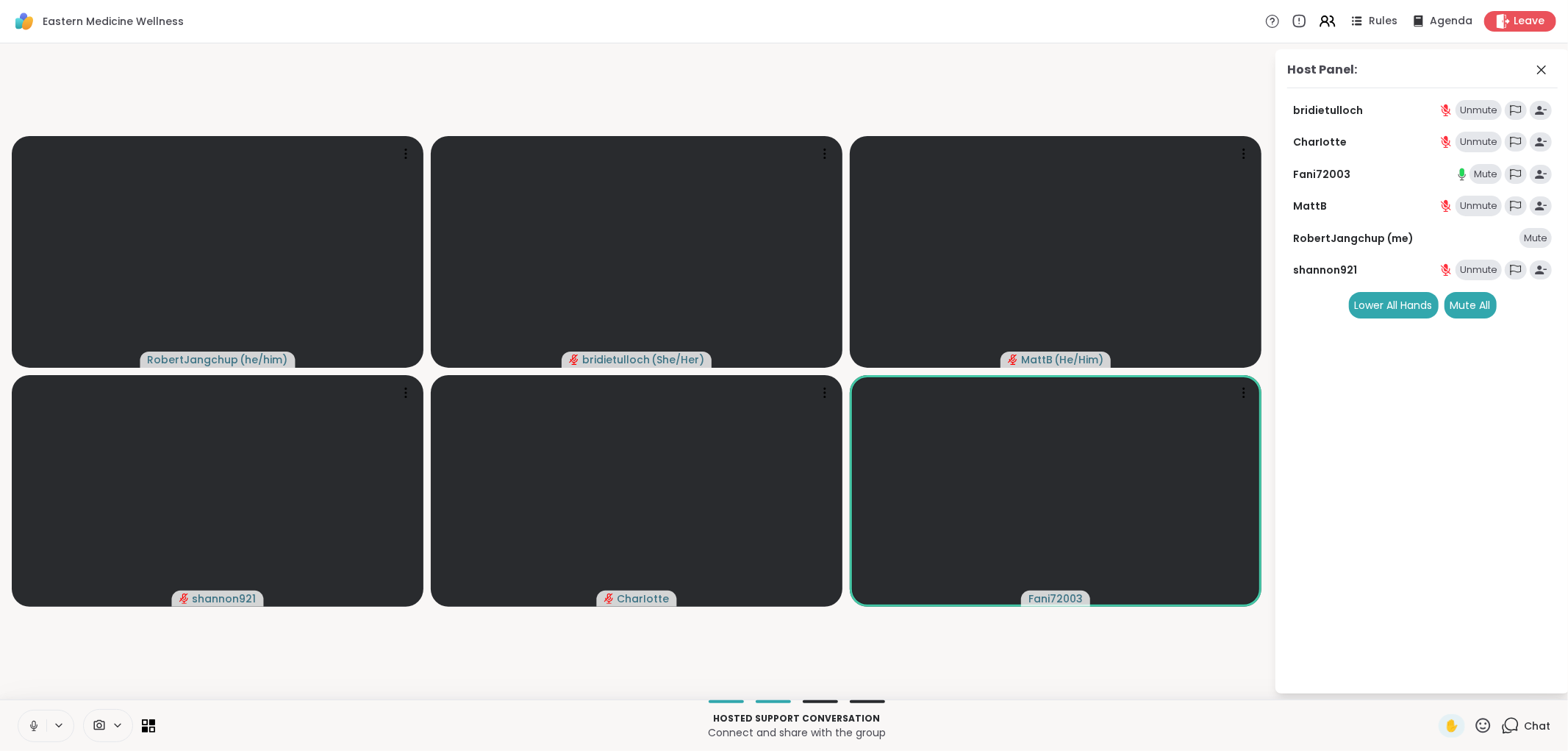
click at [1484, 169] on div "Mute" at bounding box center [1486, 174] width 33 height 21
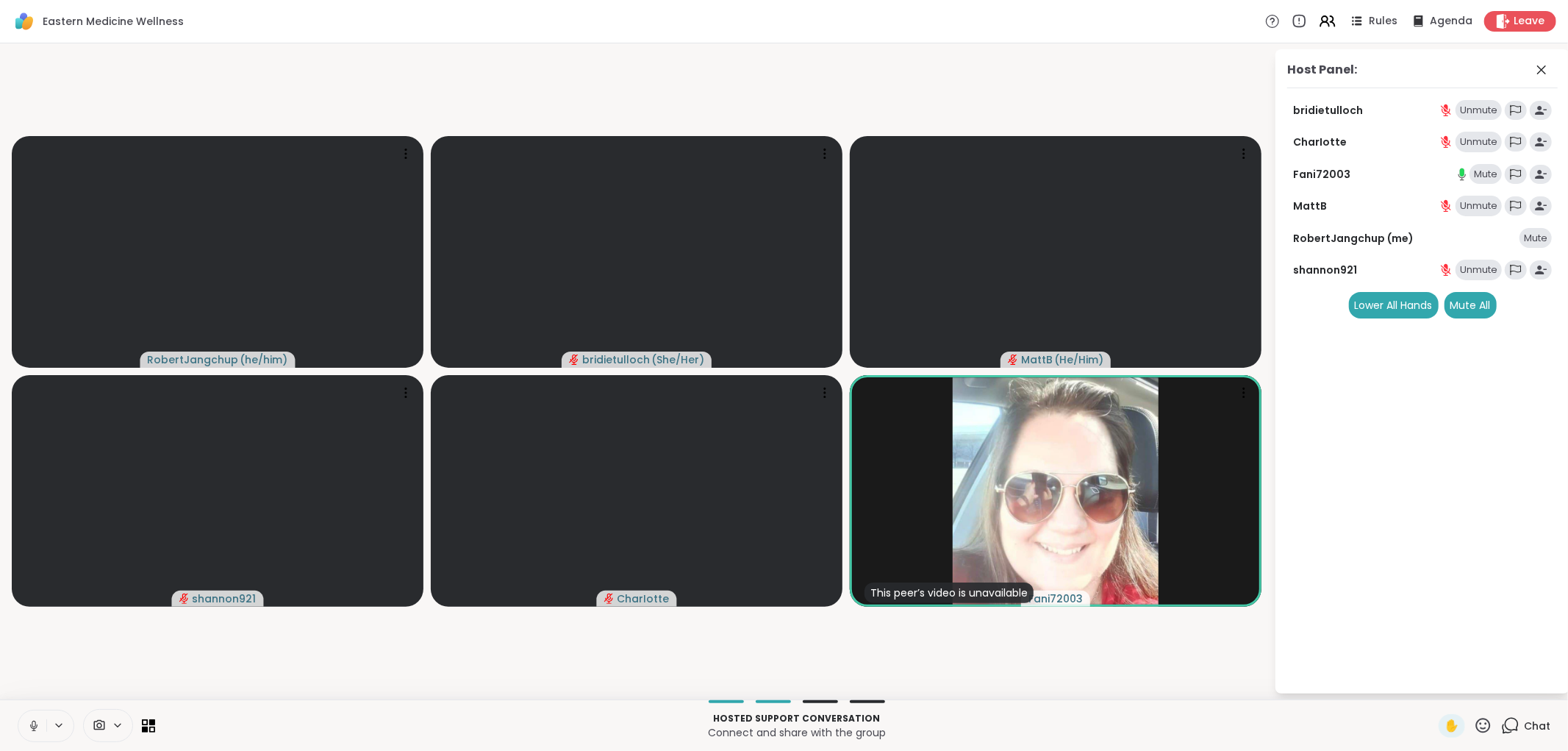
click at [1486, 172] on div "Mute" at bounding box center [1486, 174] width 33 height 21
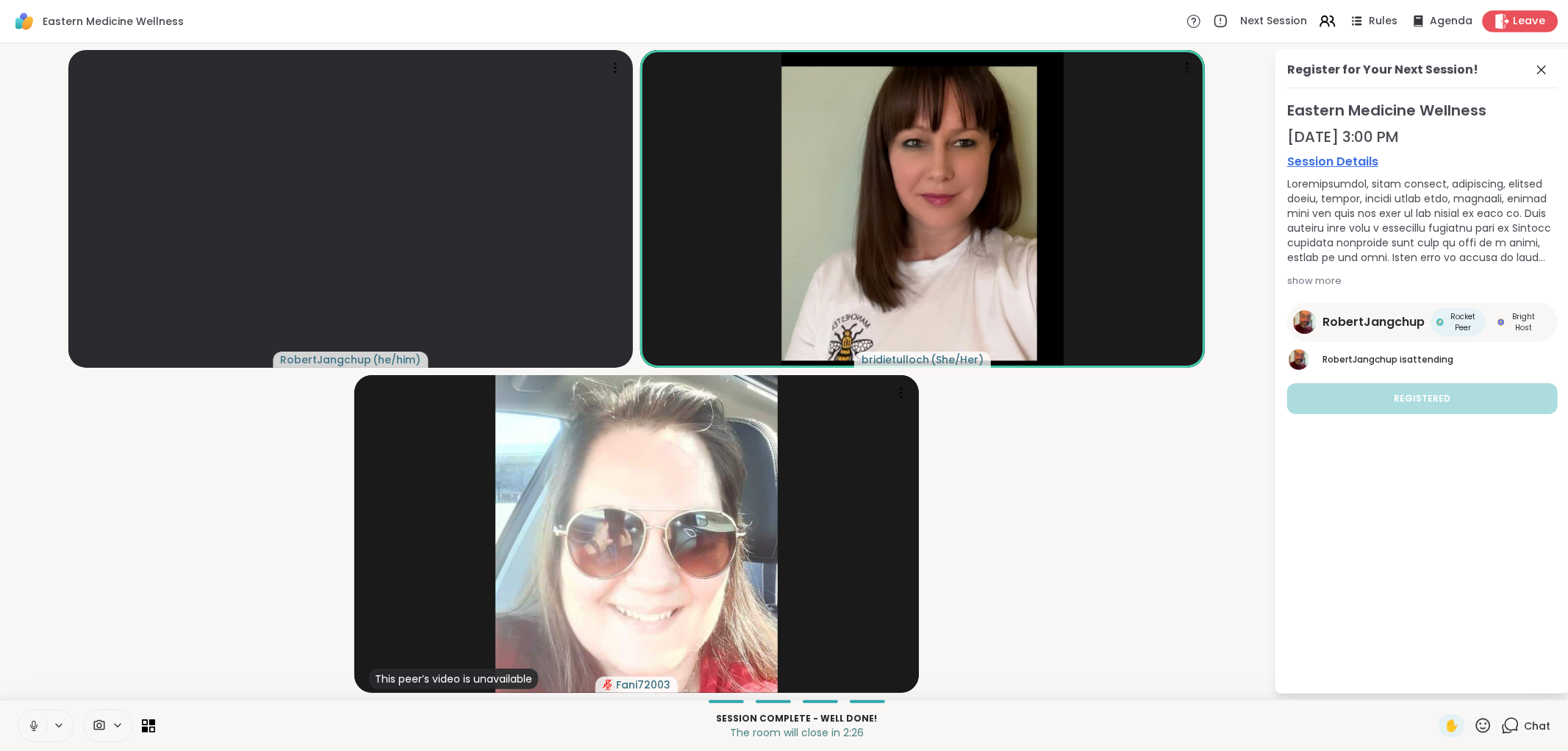
click at [1513, 14] on span "Leave" at bounding box center [1529, 21] width 33 height 16
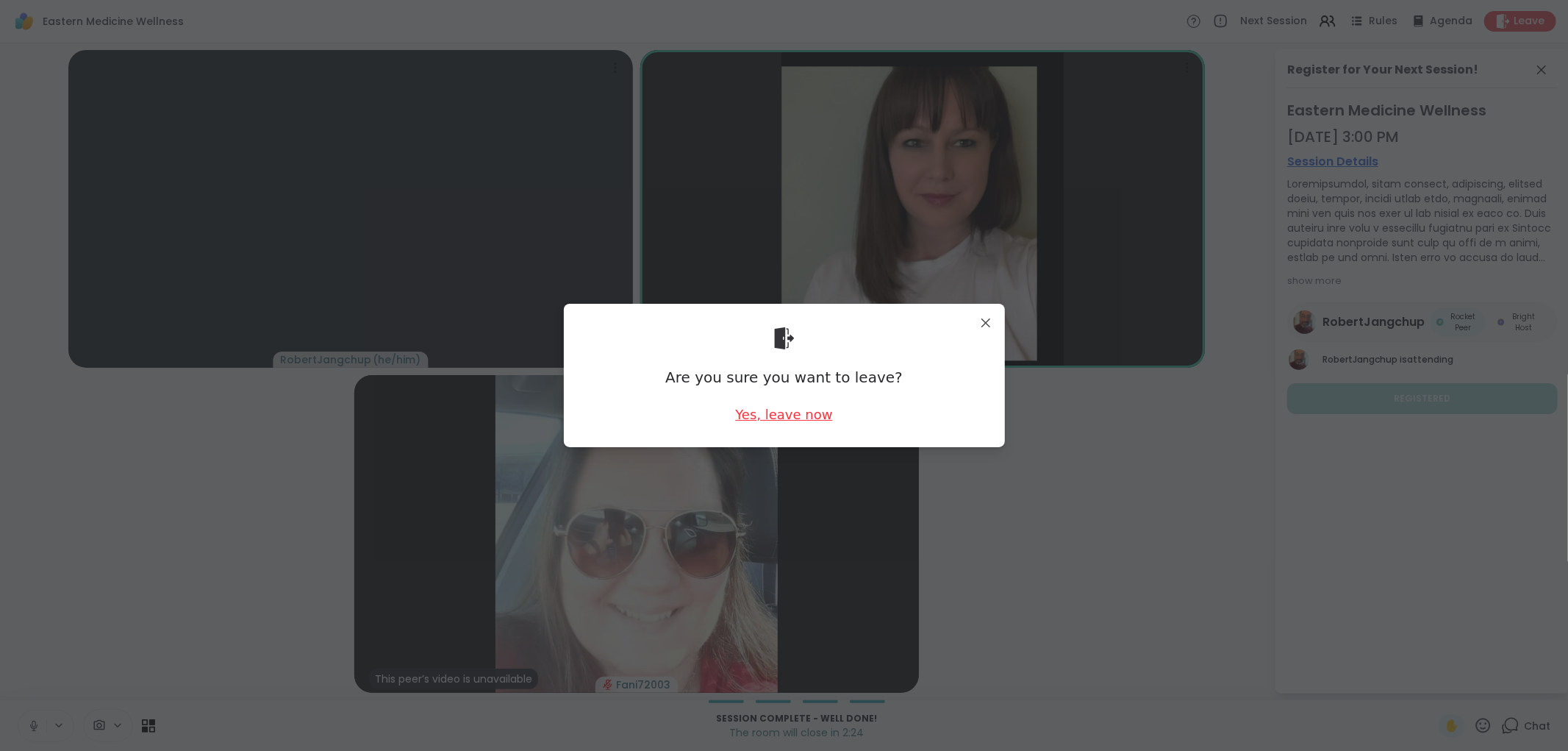
click at [798, 415] on div "Yes, leave now" at bounding box center [783, 414] width 97 height 19
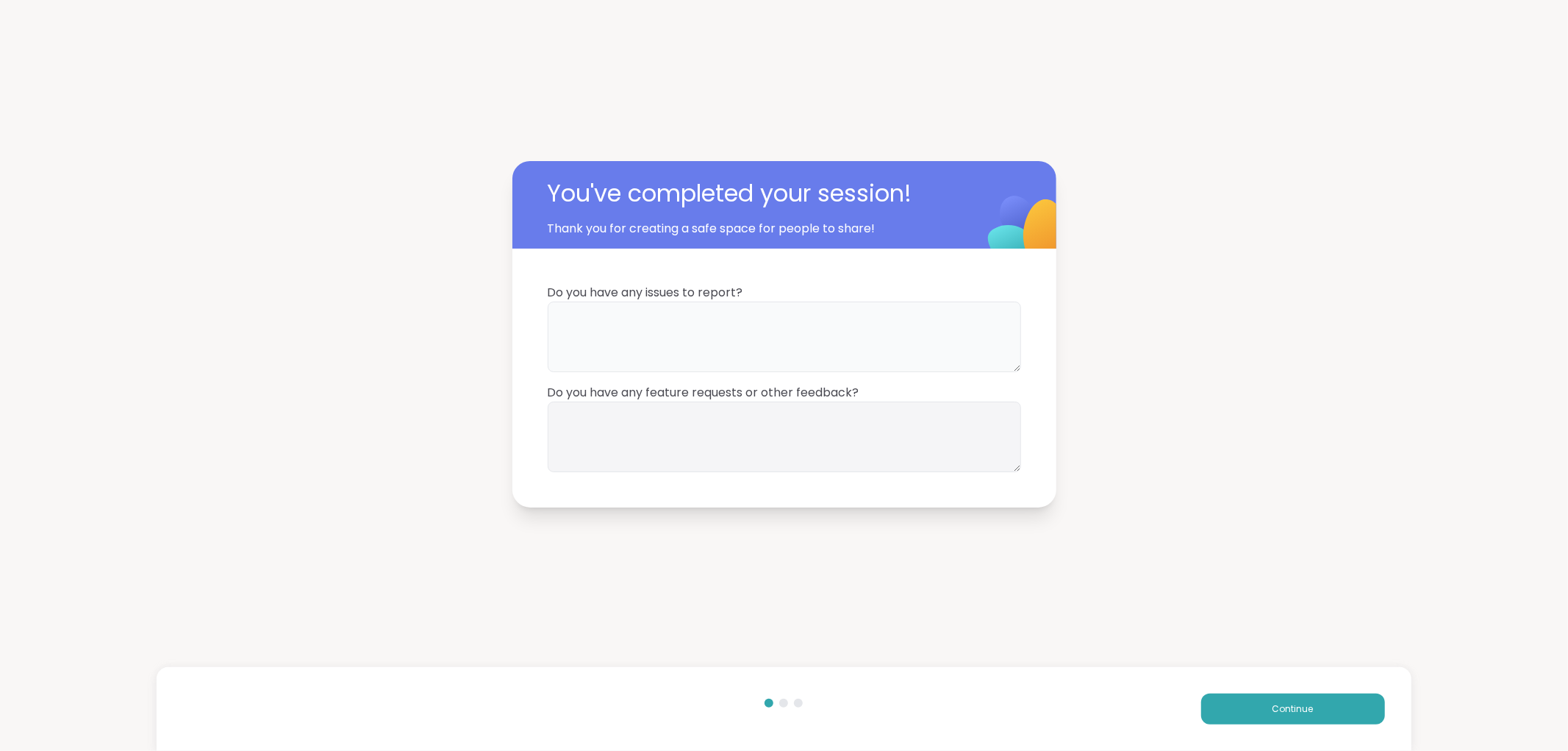
click at [638, 322] on textarea at bounding box center [784, 337] width 474 height 70
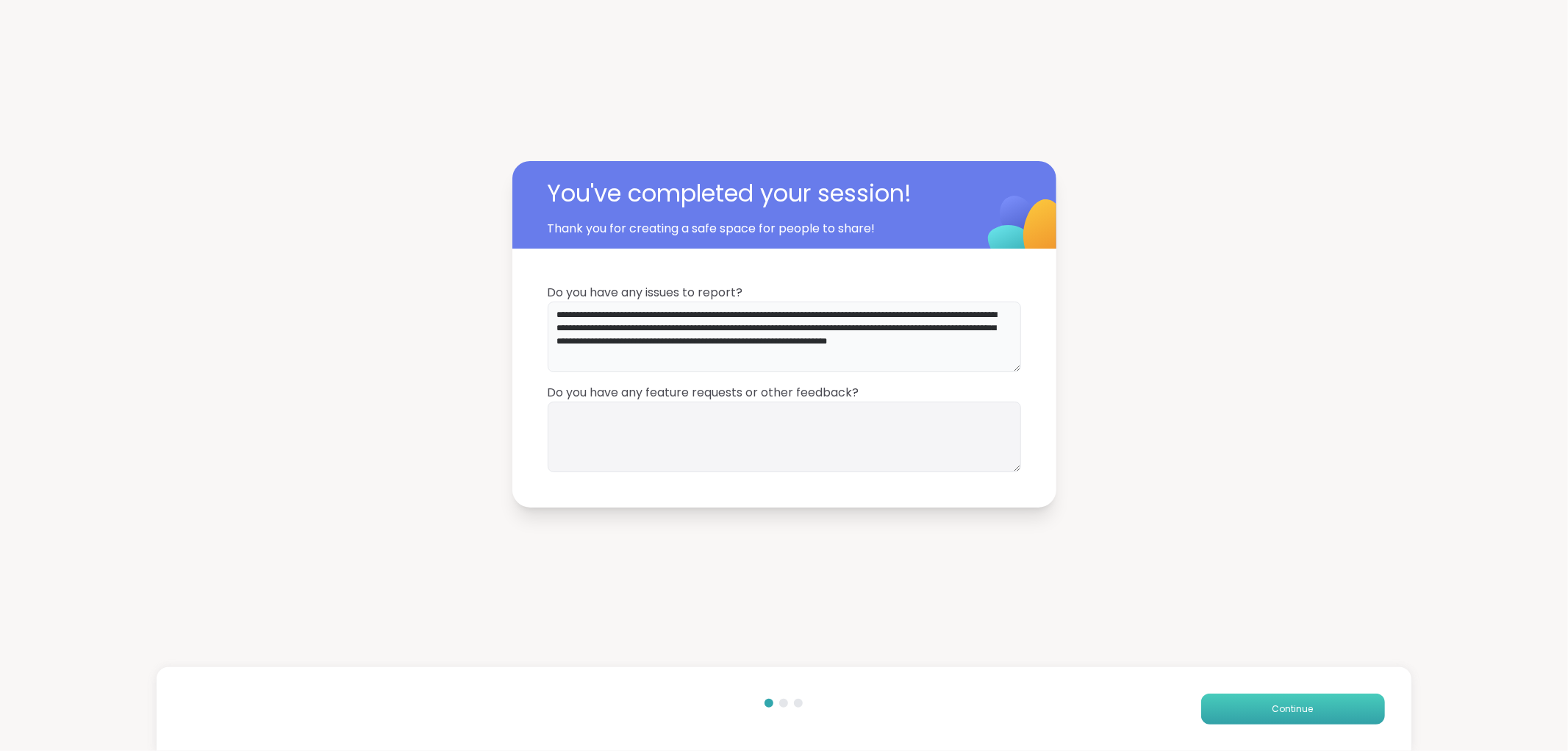
type textarea "**********"
click at [1252, 697] on button "Continue" at bounding box center [1293, 709] width 184 height 31
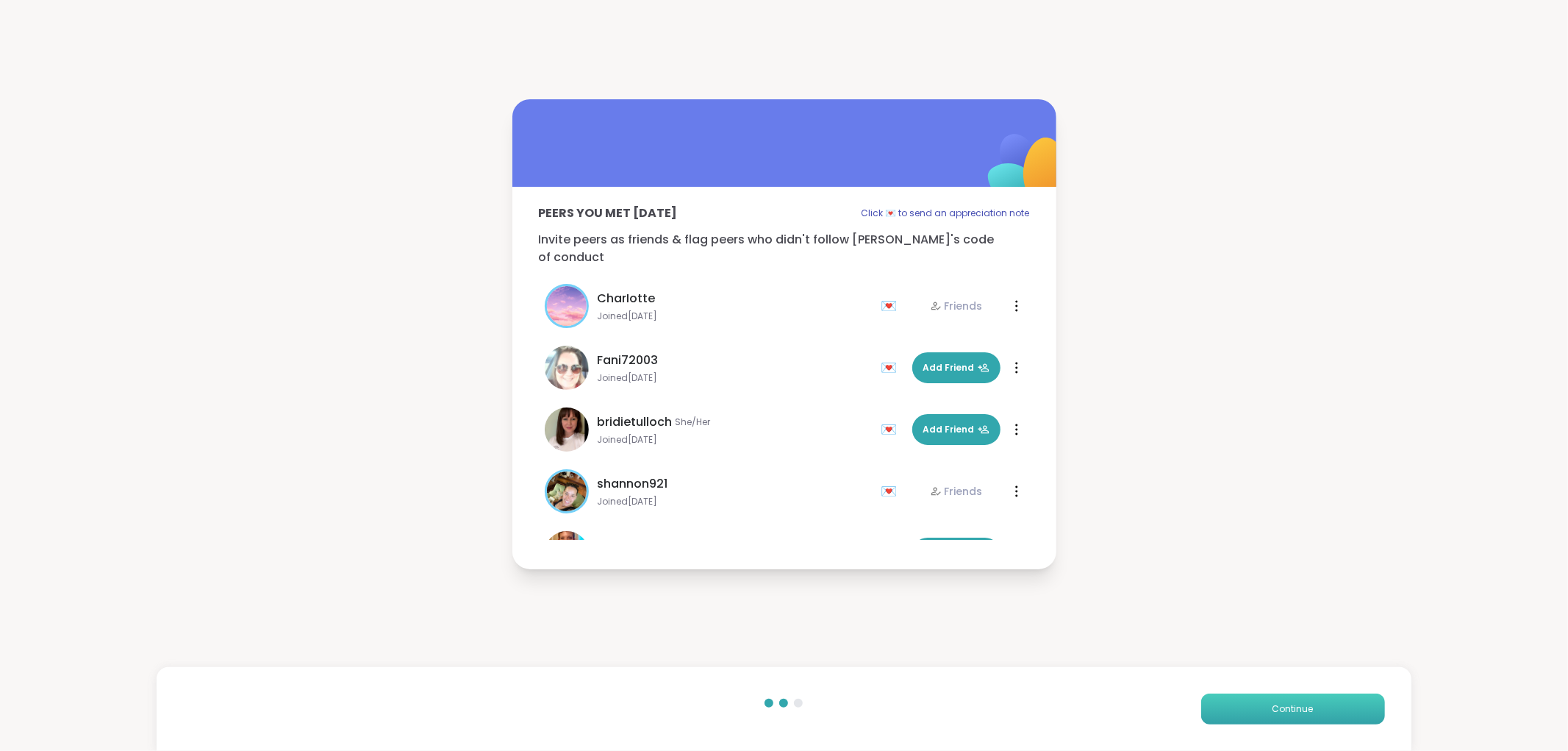
click at [1314, 709] on button "Continue" at bounding box center [1293, 709] width 184 height 31
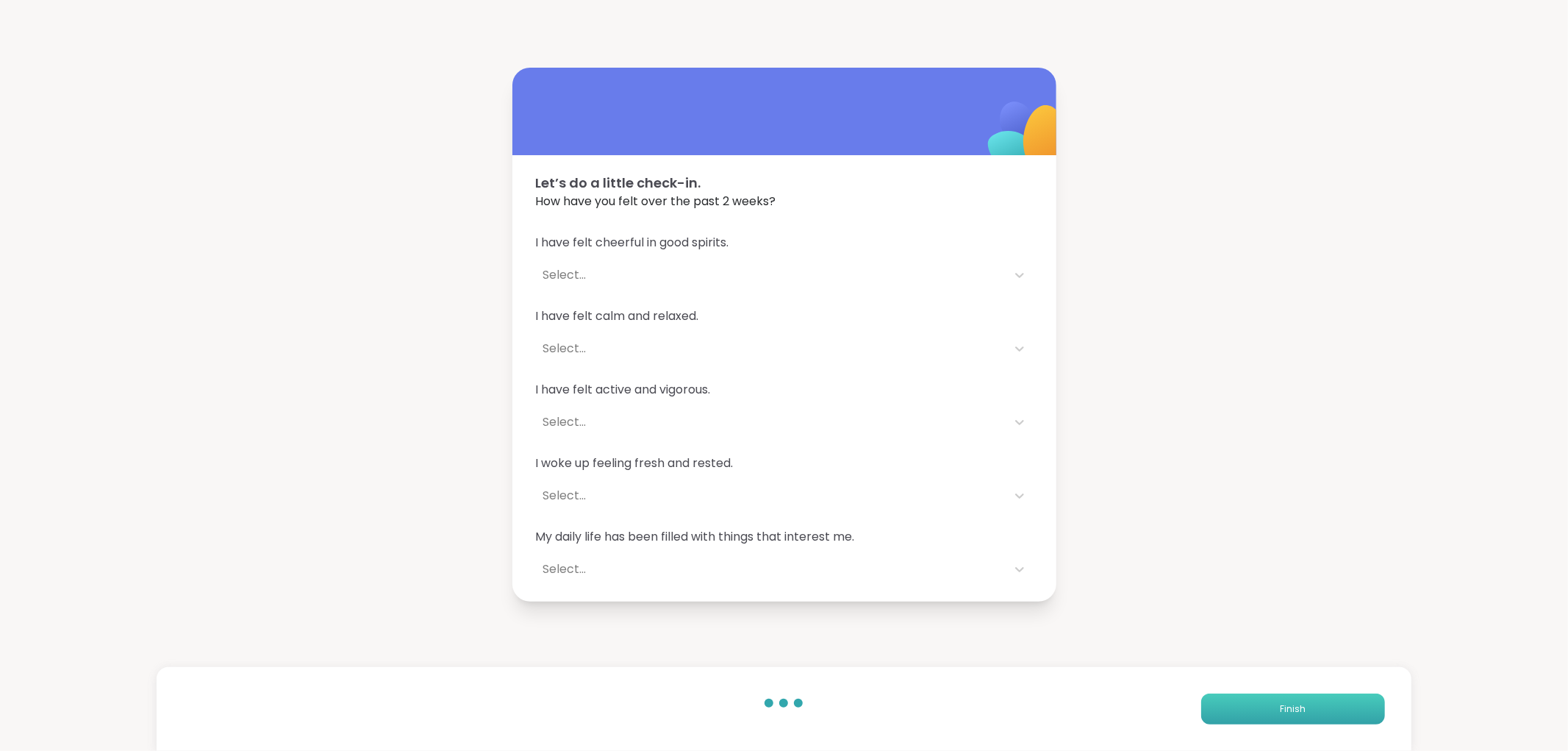
click at [1254, 704] on button "Finish" at bounding box center [1293, 709] width 184 height 31
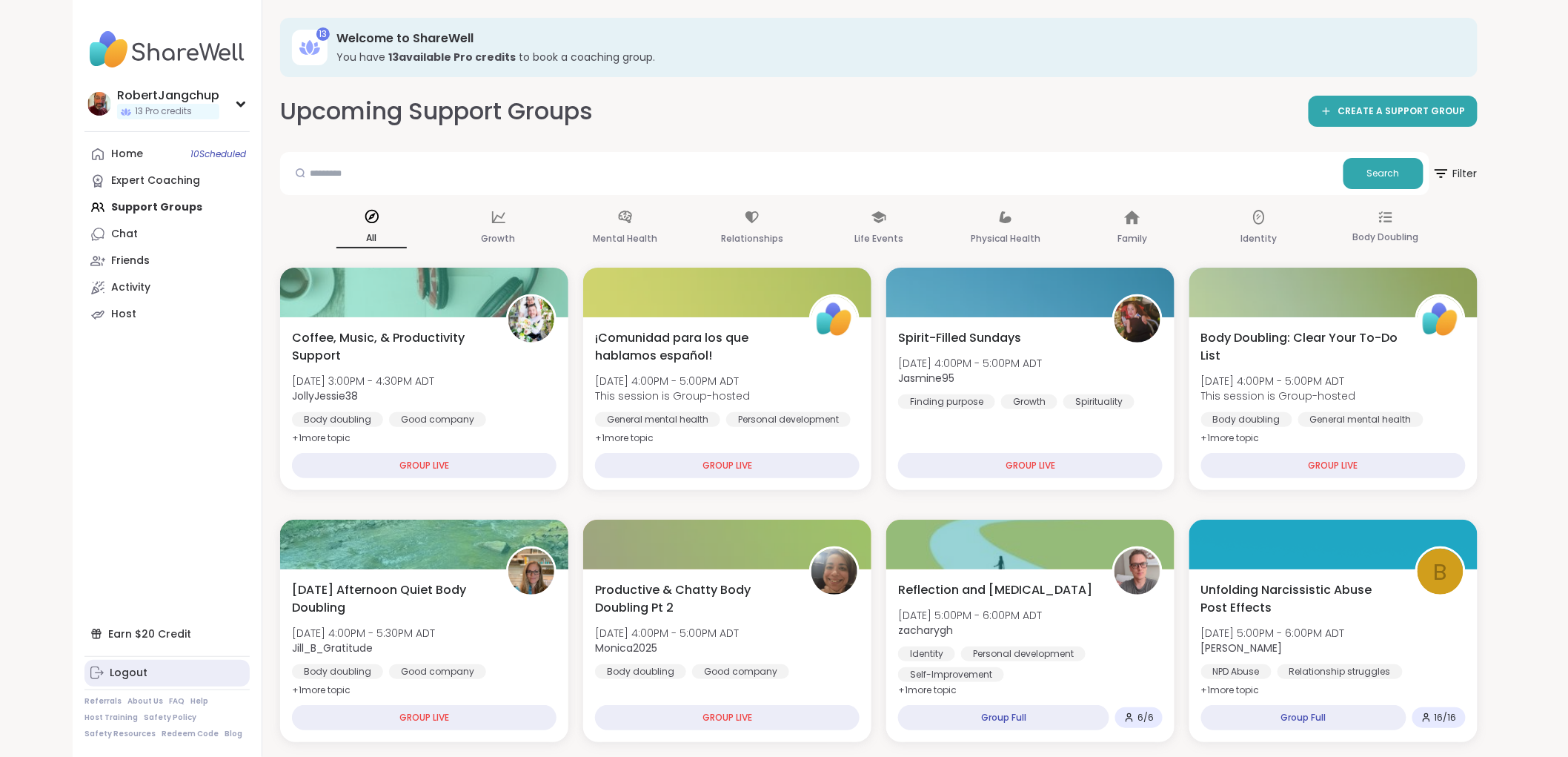
click at [149, 671] on link "Logout" at bounding box center [167, 673] width 165 height 27
